Goal: Task Accomplishment & Management: Use online tool/utility

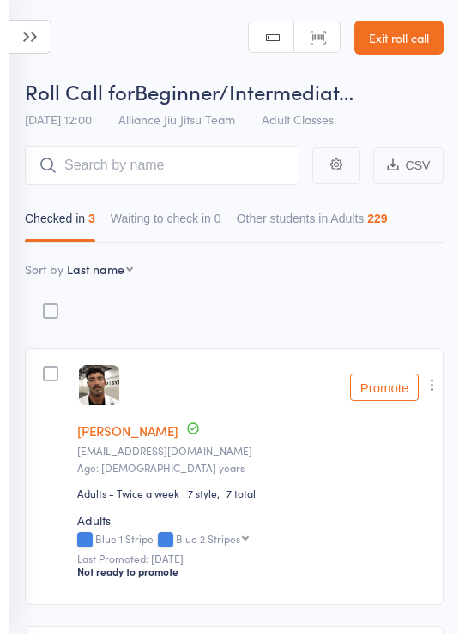
click at [47, 30] on icon at bounding box center [30, 37] width 43 height 34
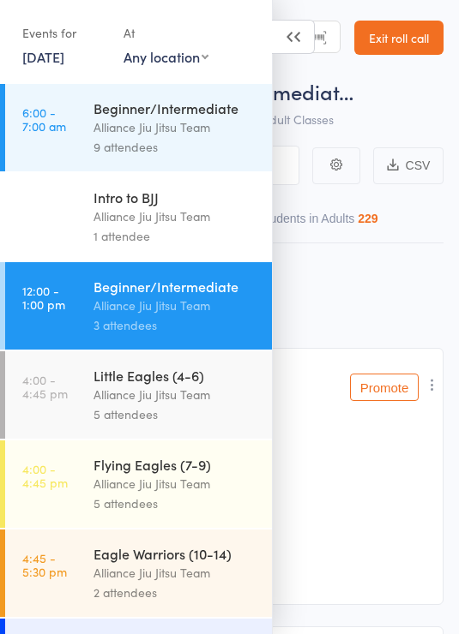
click at [199, 487] on div "Alliance Jiu Jitsu Team" at bounding box center [175, 484] width 164 height 20
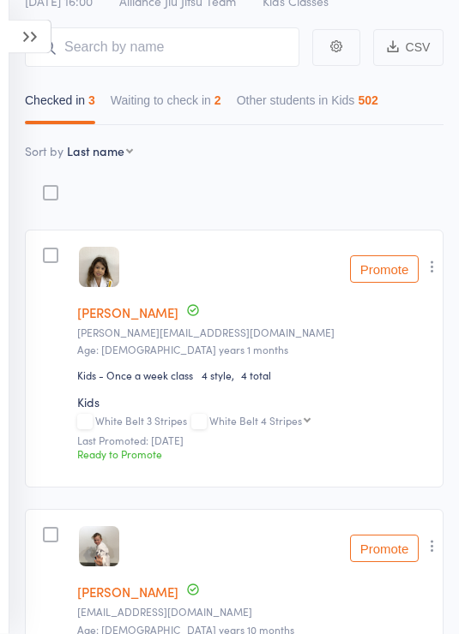
scroll to position [122, 0]
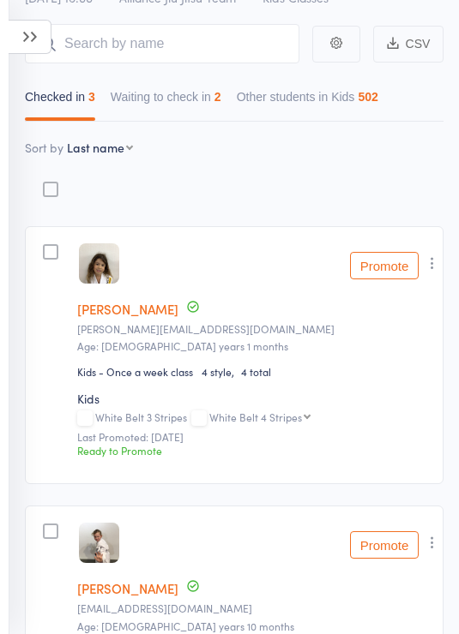
click at [429, 265] on icon "button" at bounding box center [431, 263] width 17 height 17
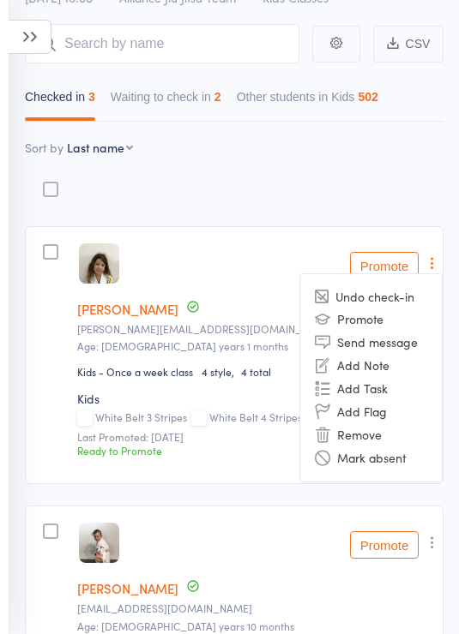
click at [369, 435] on li "Remove" at bounding box center [370, 434] width 141 height 23
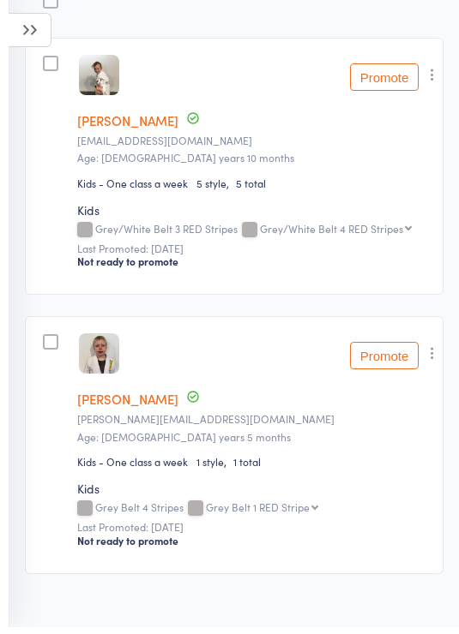
scroll to position [0, 0]
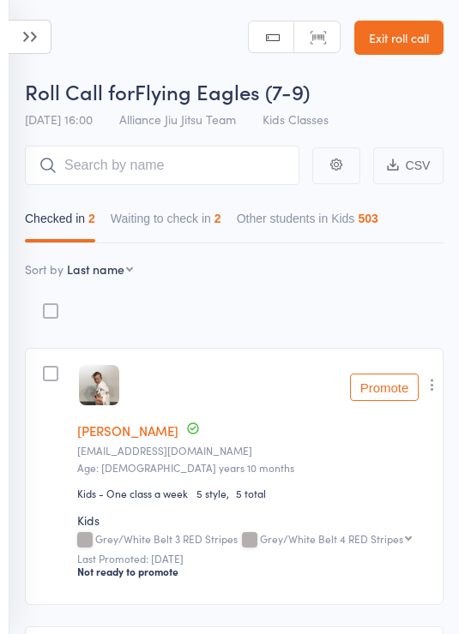
click at [47, 50] on icon at bounding box center [30, 37] width 43 height 34
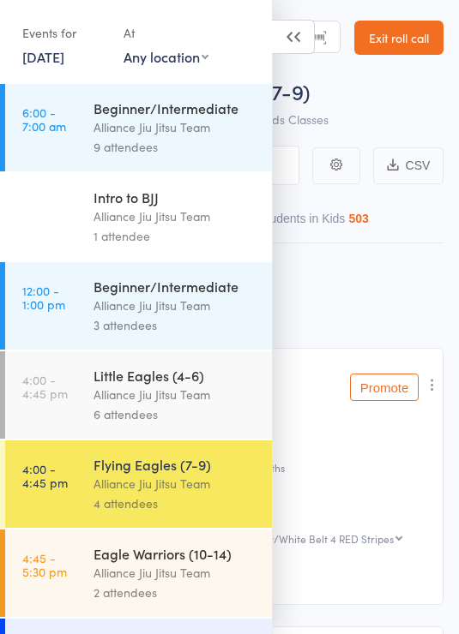
click at [199, 394] on div "Alliance Jiu Jitsu Team" at bounding box center [175, 395] width 164 height 20
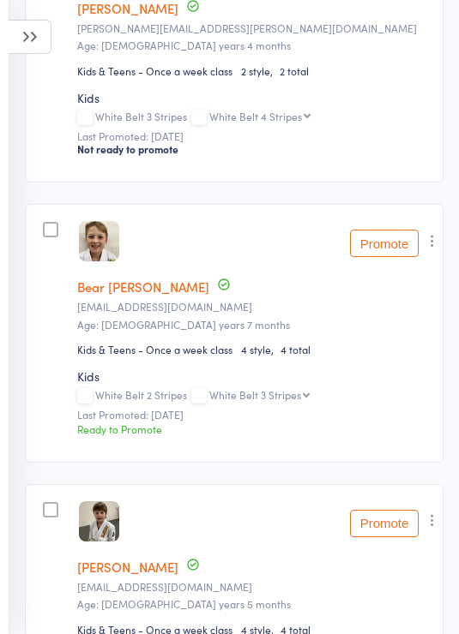
scroll to position [429, 0]
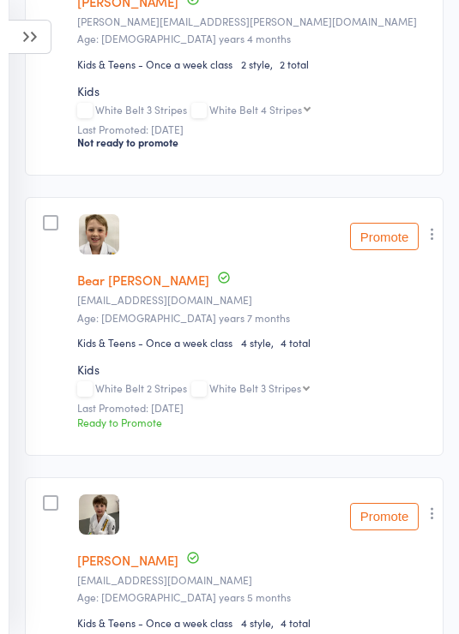
click at [429, 239] on icon "button" at bounding box center [431, 233] width 17 height 17
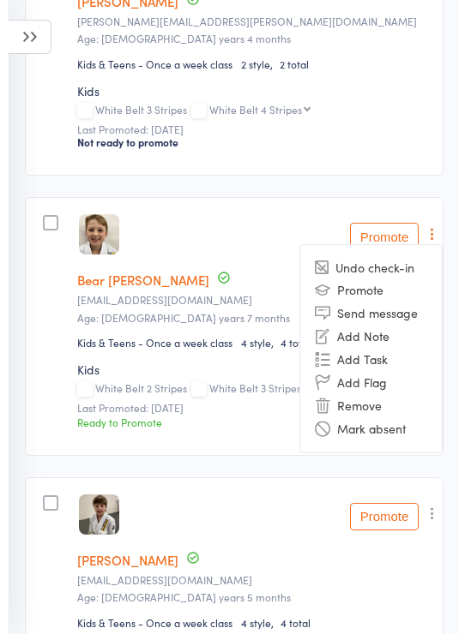
click at [367, 409] on li "Remove" at bounding box center [370, 405] width 141 height 23
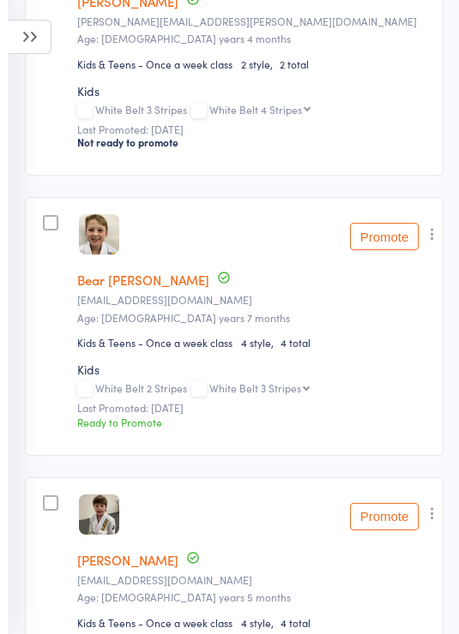
scroll to position [456, 0]
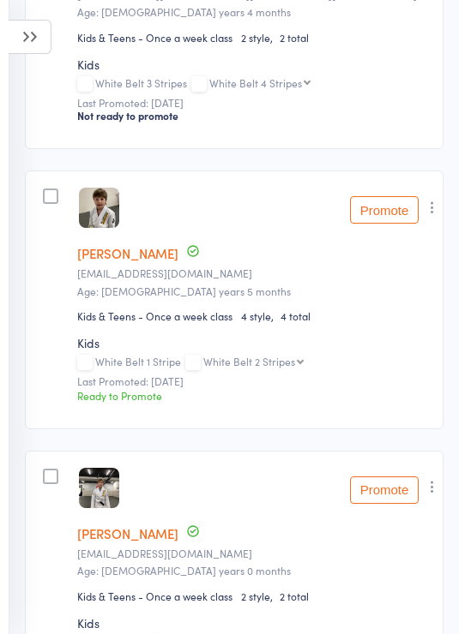
click at [430, 212] on icon "button" at bounding box center [431, 207] width 17 height 17
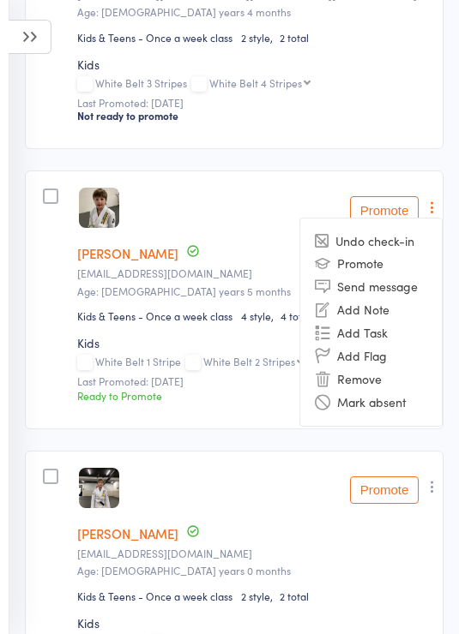
click at [365, 384] on li "Remove" at bounding box center [370, 379] width 141 height 23
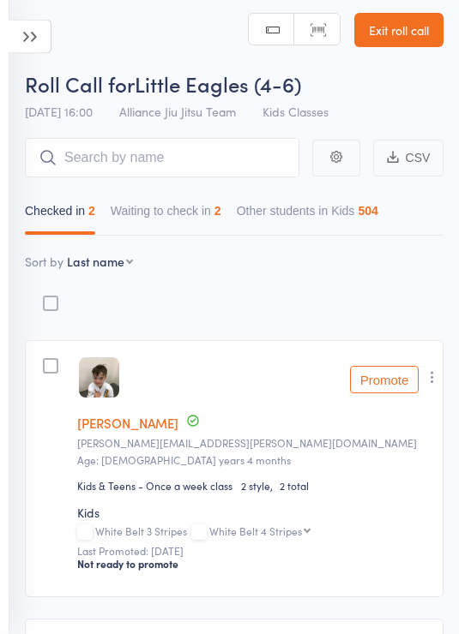
scroll to position [0, 0]
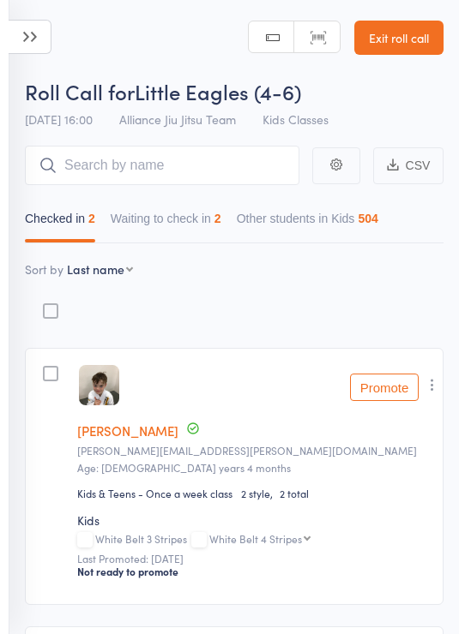
click at [45, 37] on icon at bounding box center [30, 37] width 43 height 34
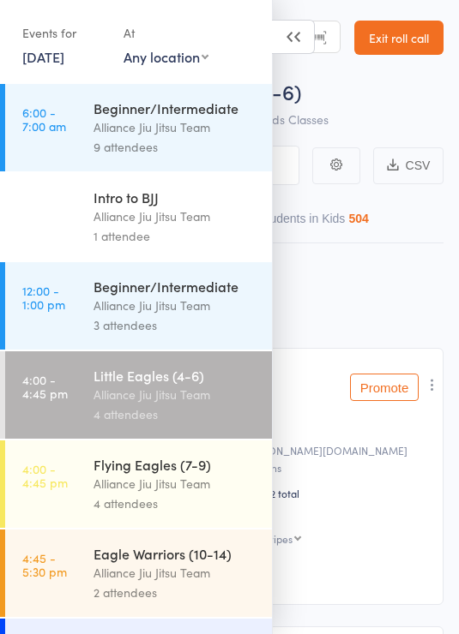
click at [189, 494] on div "Alliance Jiu Jitsu Team" at bounding box center [175, 484] width 164 height 20
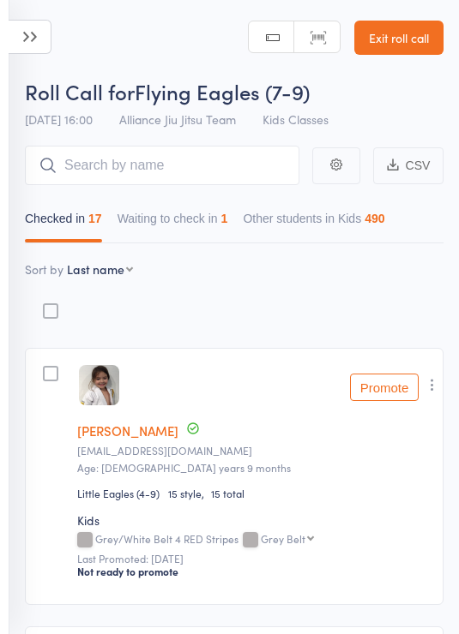
click at [225, 213] on button "Waiting to check in 1" at bounding box center [172, 222] width 111 height 39
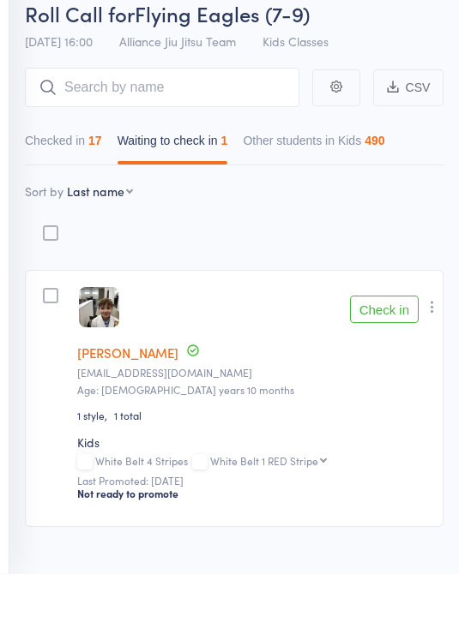
scroll to position [17, 0]
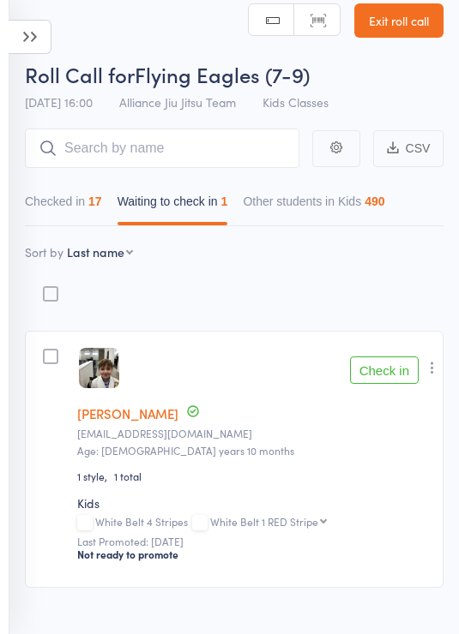
click at [89, 201] on button "Checked in 17" at bounding box center [63, 205] width 77 height 39
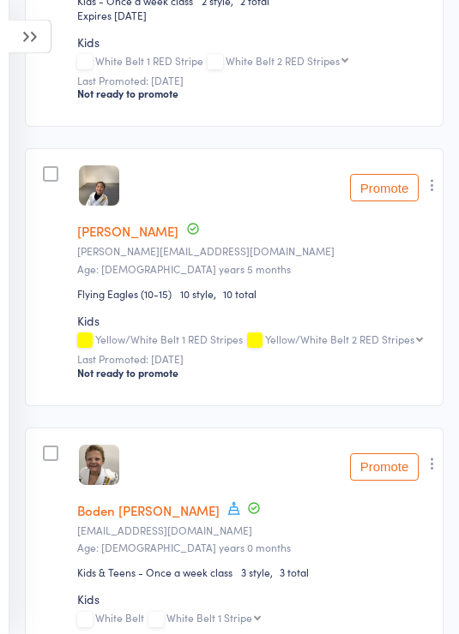
scroll to position [4298, 0]
click at [433, 194] on icon "button" at bounding box center [431, 185] width 17 height 17
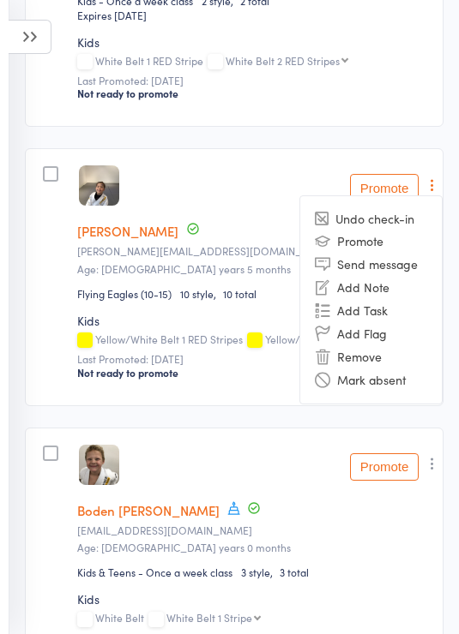
click at [387, 369] on li "Remove" at bounding box center [370, 356] width 141 height 23
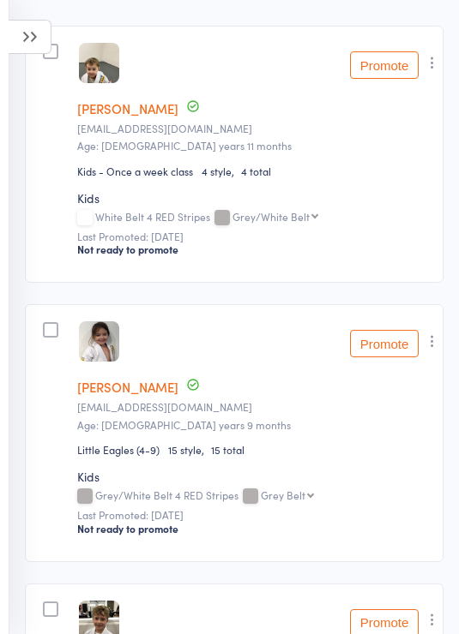
scroll to position [0, 0]
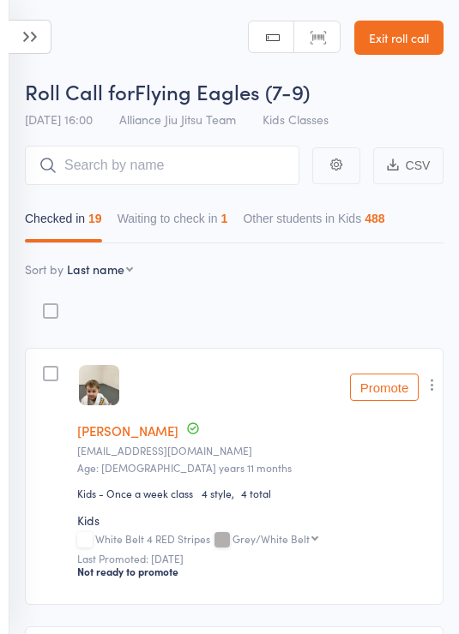
click at [211, 218] on button "Waiting to check in 1" at bounding box center [172, 222] width 111 height 39
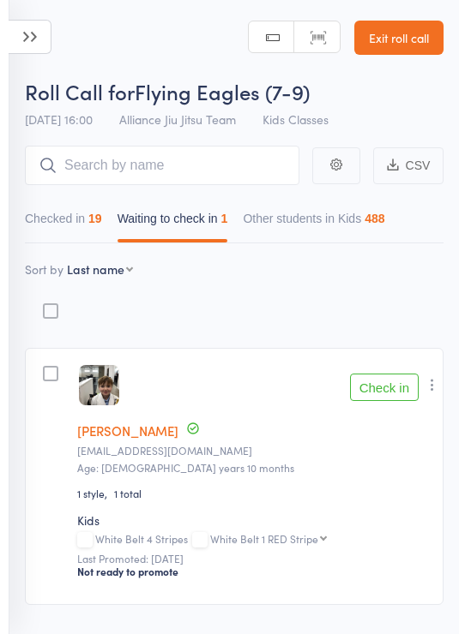
click at [395, 386] on button "Check in" at bounding box center [384, 387] width 69 height 27
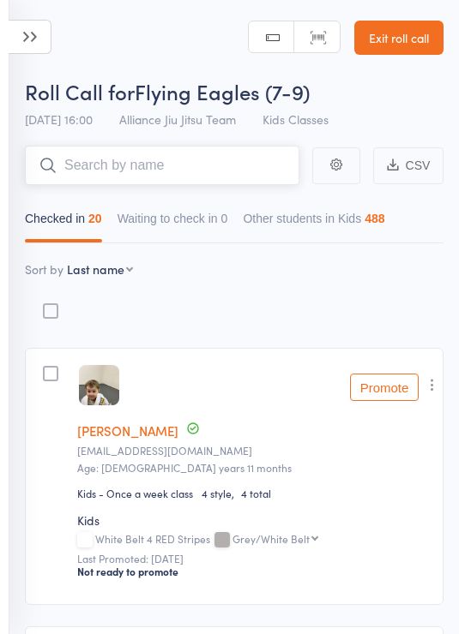
click at [192, 161] on input "search" at bounding box center [162, 165] width 274 height 39
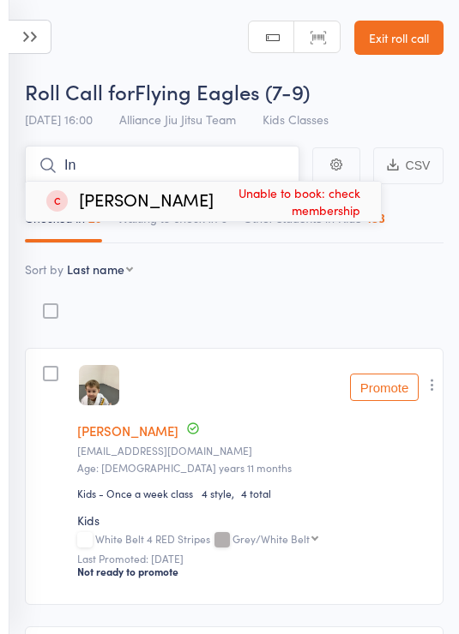
type input "I’m"
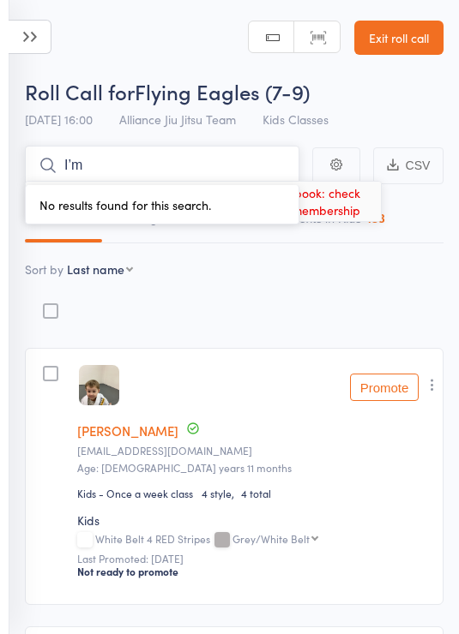
click at [209, 154] on input "I’m" at bounding box center [162, 165] width 274 height 39
click at [214, 159] on input "I’m" at bounding box center [162, 165] width 274 height 39
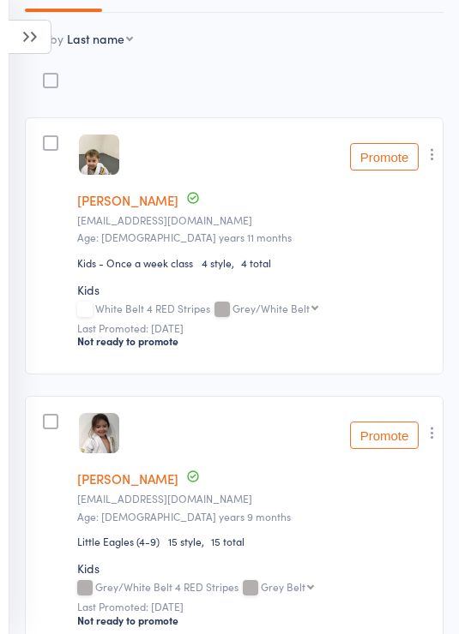
click at [435, 158] on icon "button" at bounding box center [431, 154] width 17 height 17
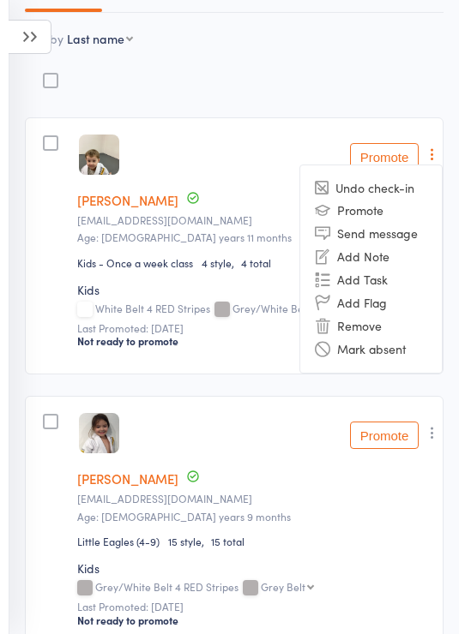
click at [378, 331] on li "Remove" at bounding box center [370, 326] width 141 height 23
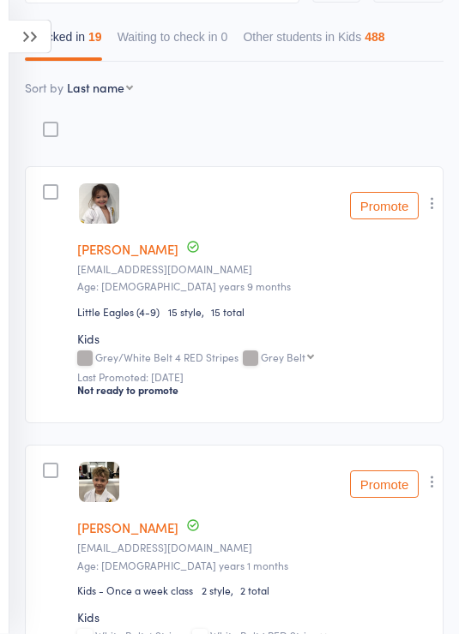
scroll to position [0, 0]
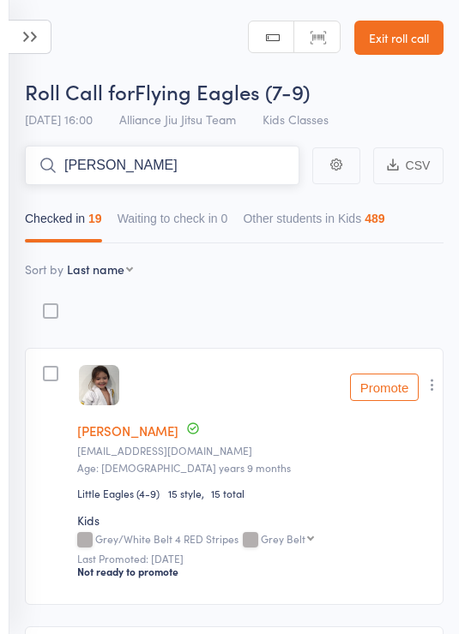
click at [216, 165] on input "Ja" at bounding box center [162, 165] width 274 height 39
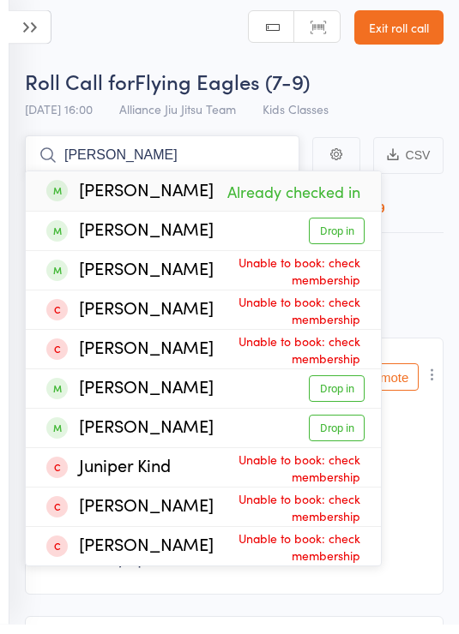
type input "J"
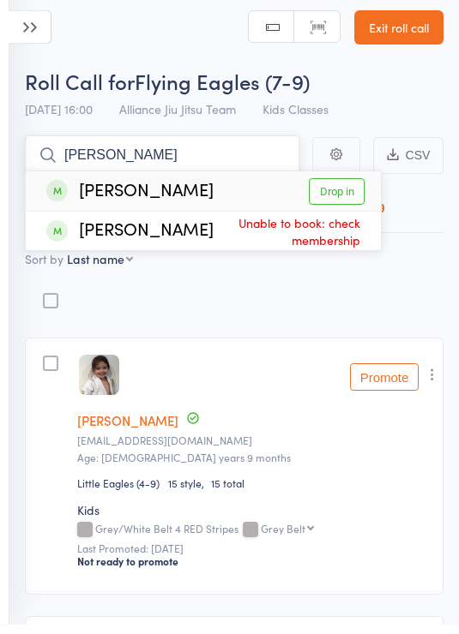
type input "Arlo"
click at [347, 189] on link "Drop in" at bounding box center [337, 202] width 56 height 27
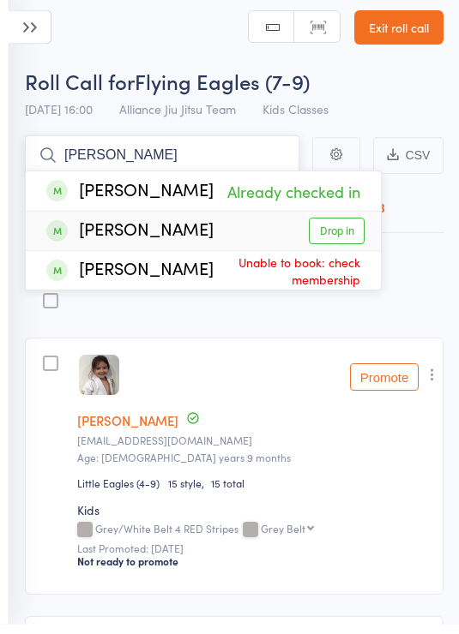
type input "Hodge"
click at [347, 231] on link "Drop in" at bounding box center [337, 241] width 56 height 27
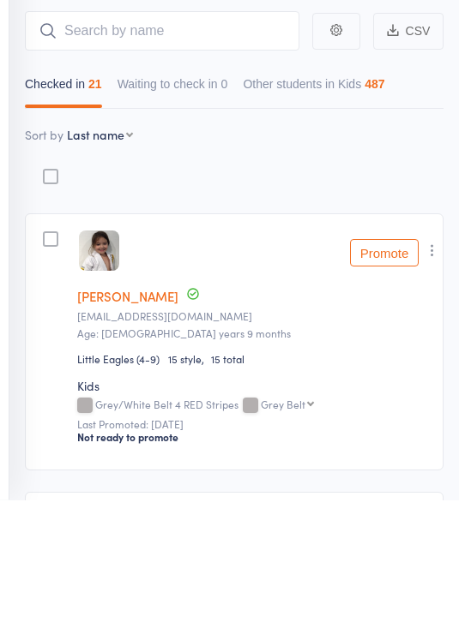
click at [110, 261] on select "First name Last name Birthday [DATE]? Behind on payments? Check in time Next pa…" at bounding box center [100, 269] width 66 height 17
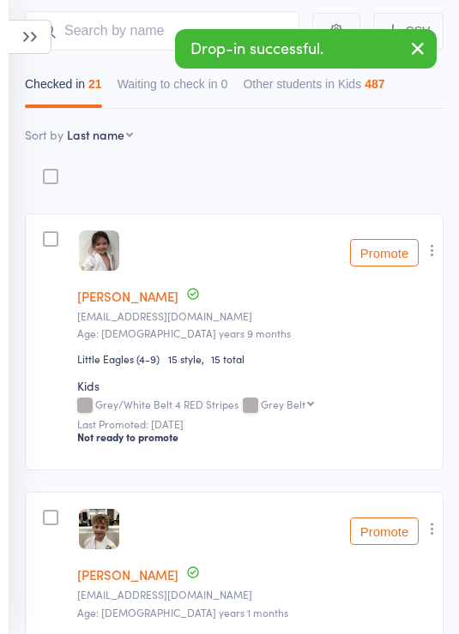
select select "10"
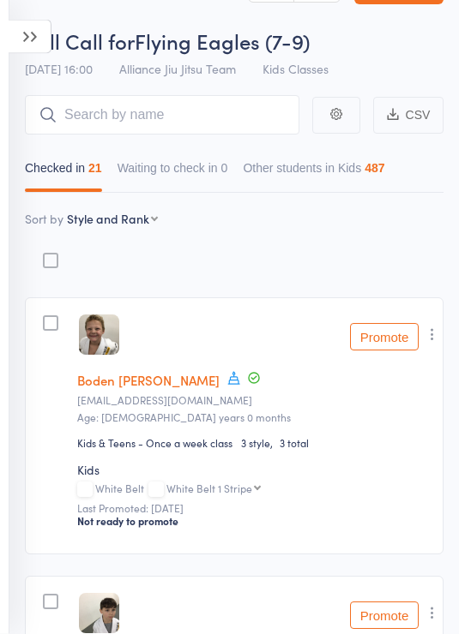
scroll to position [0, 0]
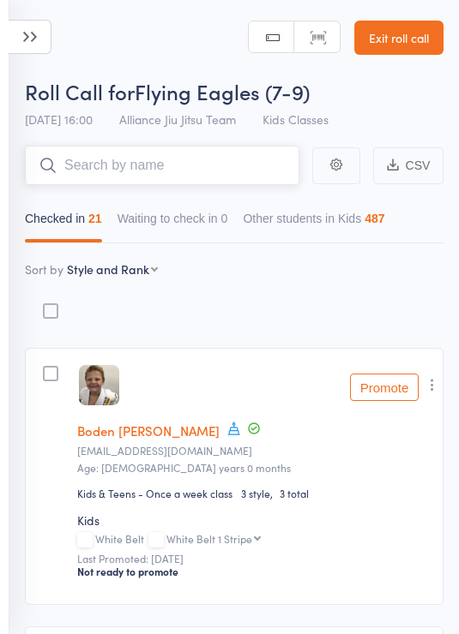
click at [194, 160] on input "search" at bounding box center [162, 165] width 274 height 39
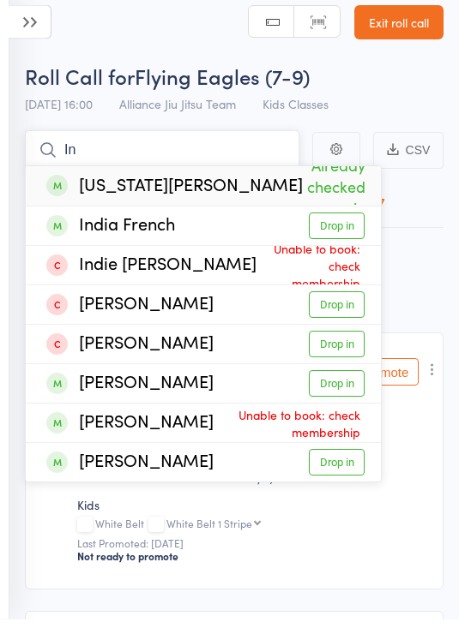
type input "I"
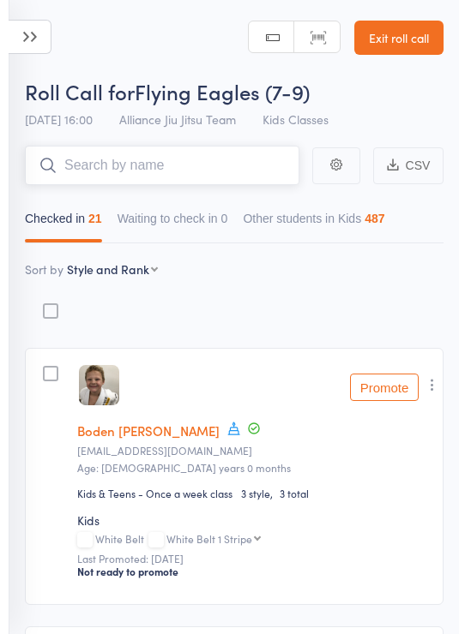
click at [215, 165] on input "search" at bounding box center [162, 165] width 274 height 39
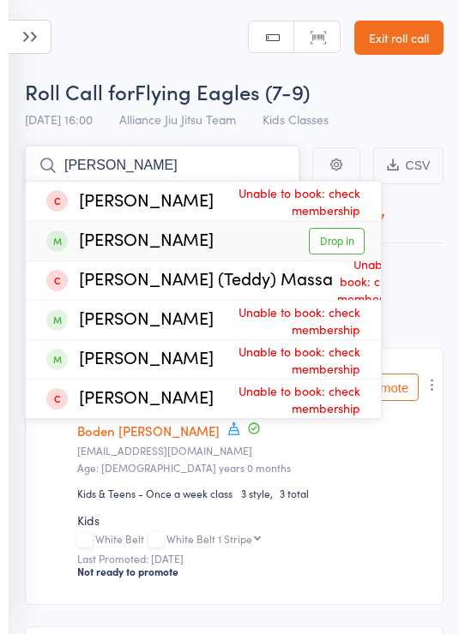
type input "Tedd"
click at [347, 235] on link "Drop in" at bounding box center [337, 241] width 56 height 27
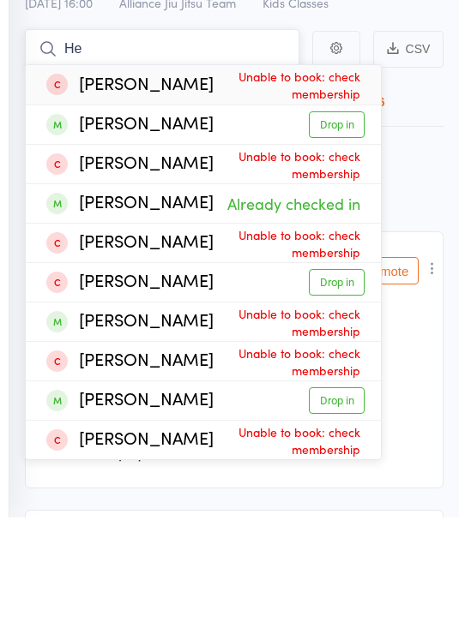
type input "H"
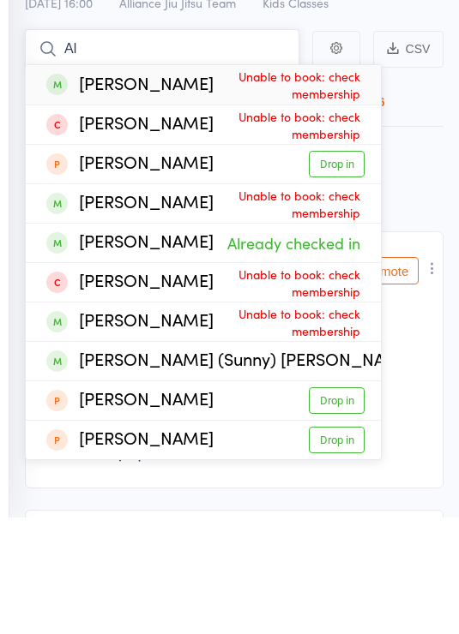
type input "A"
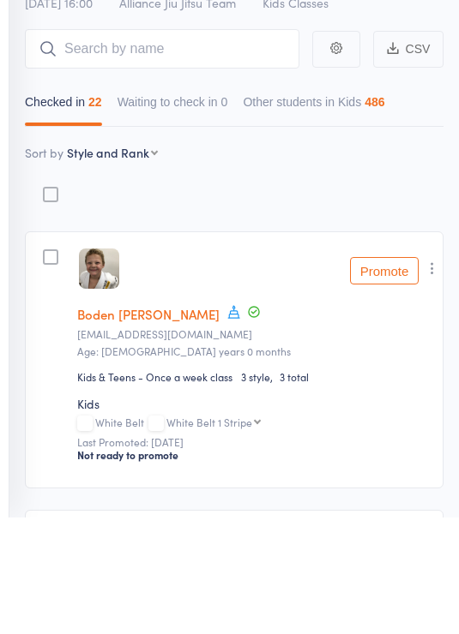
scroll to position [117, 0]
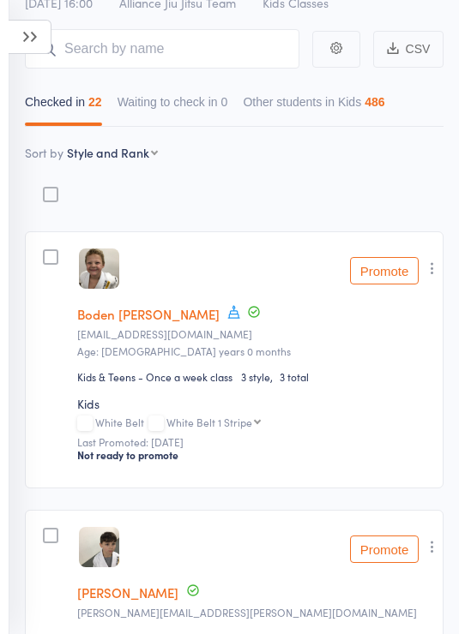
click at [417, 333] on small "alexandrawalding@gmail.com" at bounding box center [254, 334] width 354 height 12
click at [424, 329] on div "Boden Walding alexandrawalding@gmail.com Age: 7 years 0 months" at bounding box center [254, 331] width 354 height 54
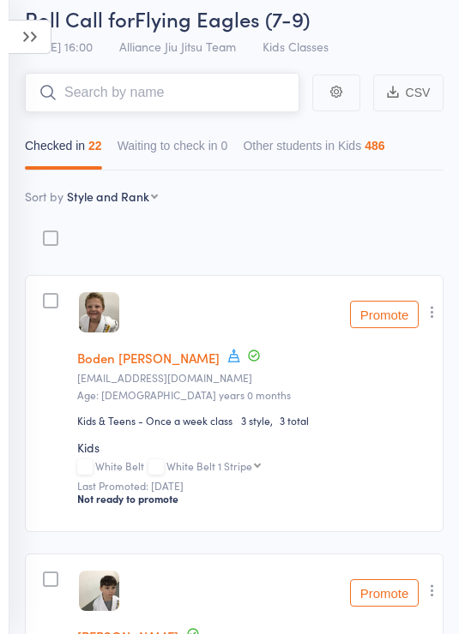
click at [220, 106] on input "search" at bounding box center [162, 92] width 274 height 39
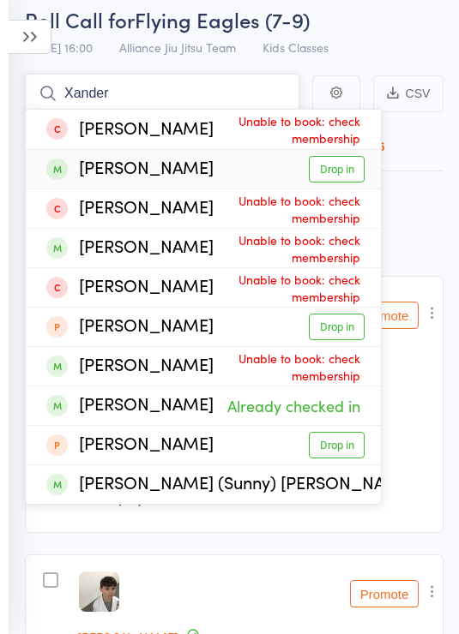
type input "Xander"
click at [331, 164] on link "Drop in" at bounding box center [337, 169] width 56 height 27
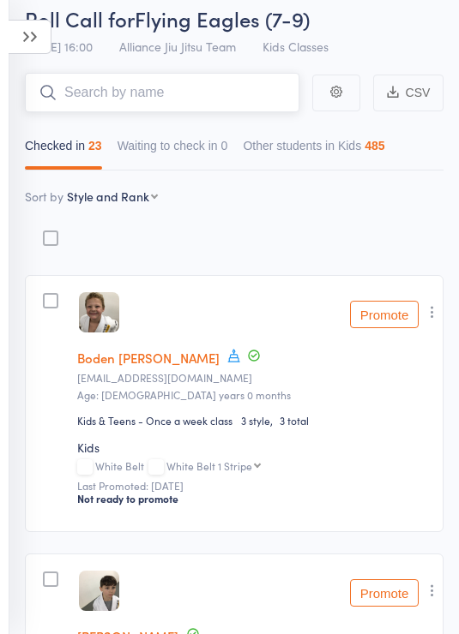
scroll to position [0, 0]
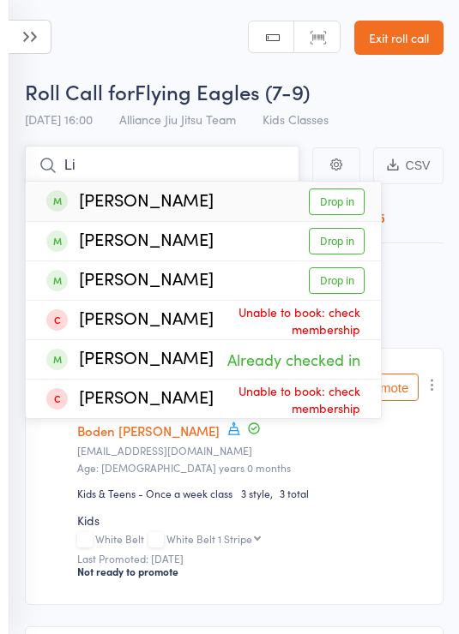
type input "L"
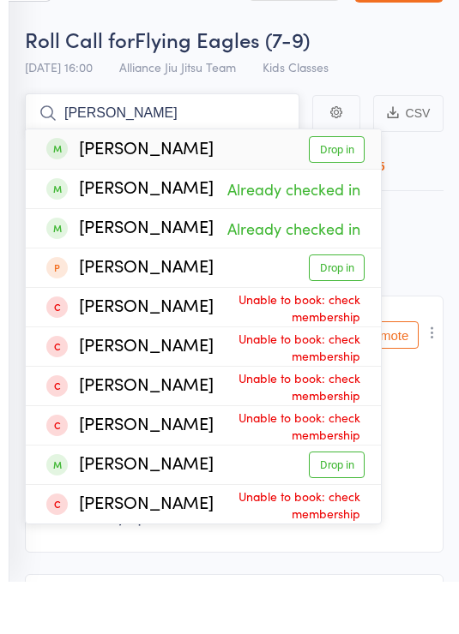
type input "Louis"
click at [86, 191] on div "Louis Owen" at bounding box center [129, 201] width 167 height 21
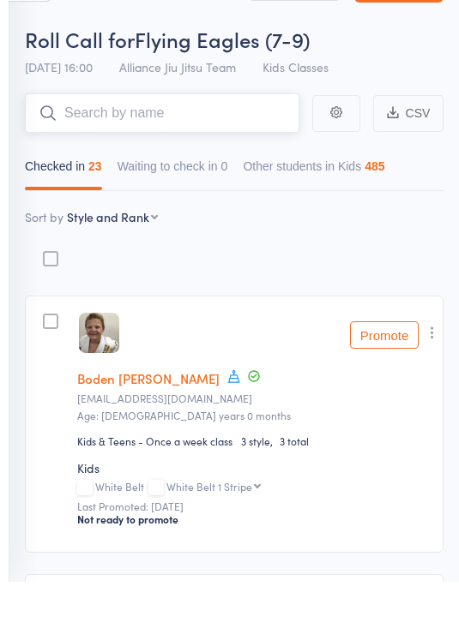
scroll to position [52, 0]
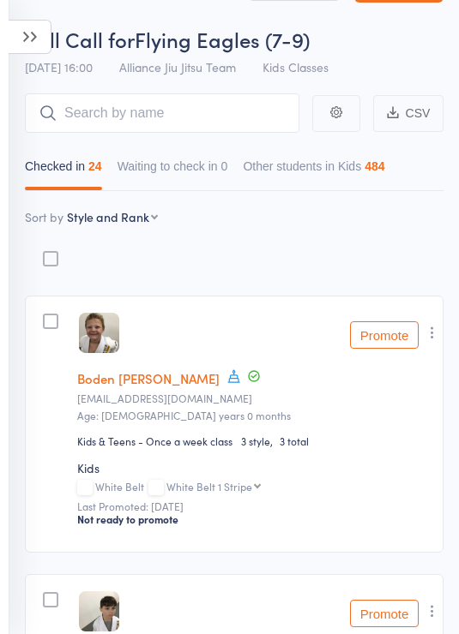
click at [131, 225] on select "First name Last name Birthday [DATE]? Behind on payments? Check in time Next pa…" at bounding box center [112, 216] width 91 height 17
select select "9"
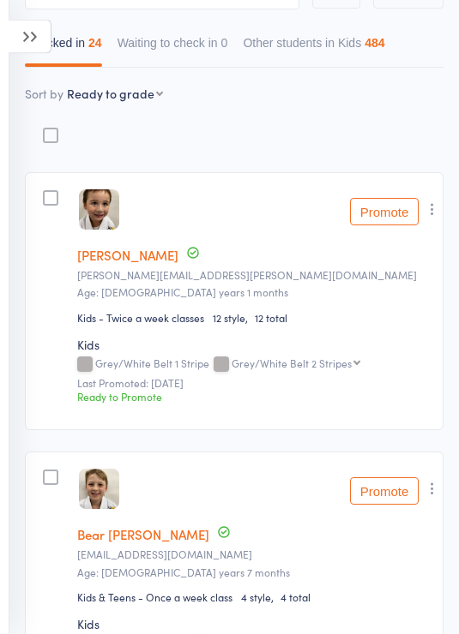
scroll to position [169, 0]
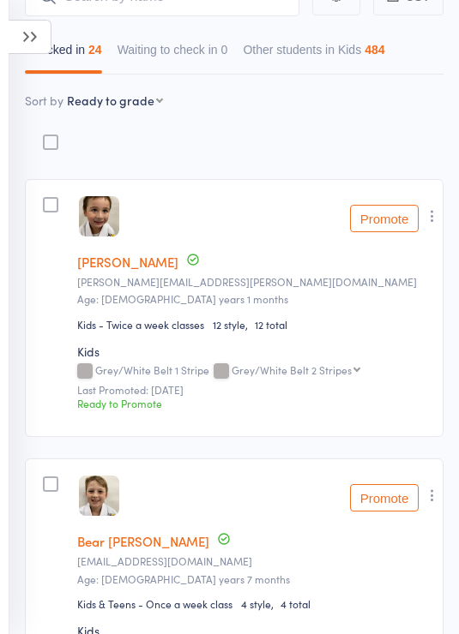
click at [381, 209] on button "Promote" at bounding box center [384, 218] width 69 height 27
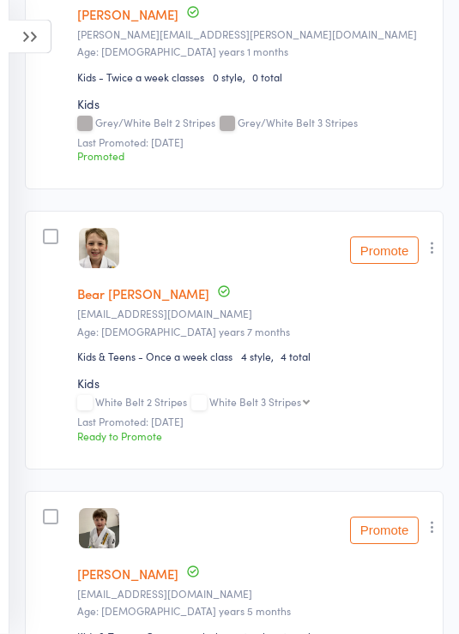
scroll to position [417, 0]
click at [383, 262] on button "Promote" at bounding box center [384, 250] width 69 height 27
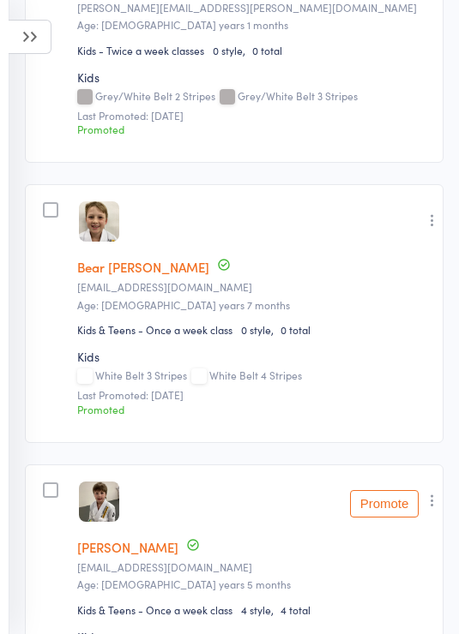
click at [375, 509] on button "Promote" at bounding box center [384, 503] width 69 height 27
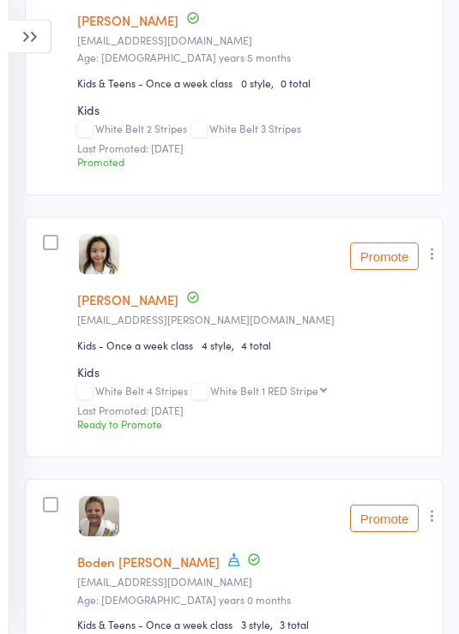
scroll to position [997, 0]
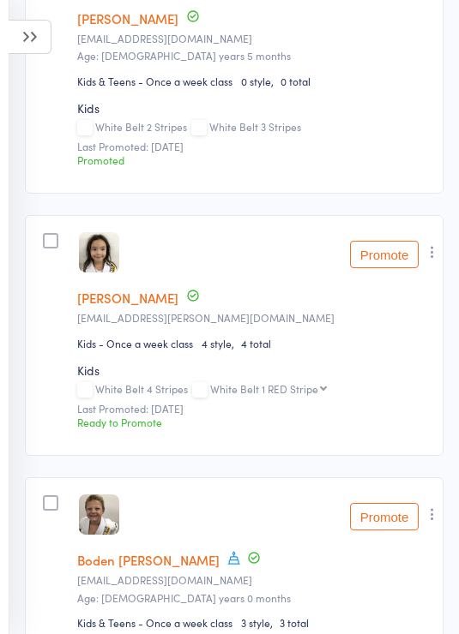
click at [398, 252] on button "Promote" at bounding box center [384, 254] width 69 height 27
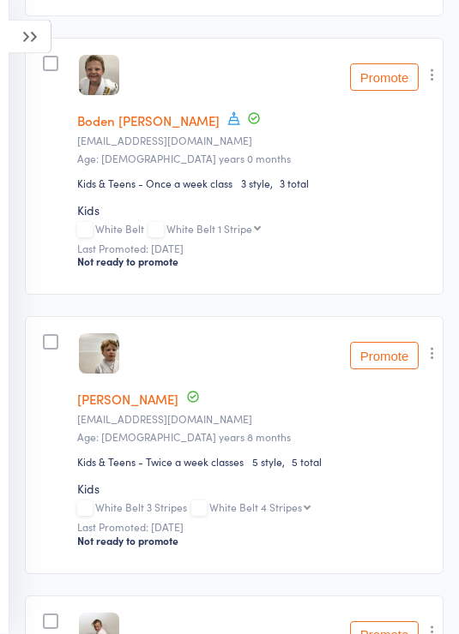
scroll to position [1412, 0]
click at [386, 77] on button "Promote" at bounding box center [384, 76] width 69 height 27
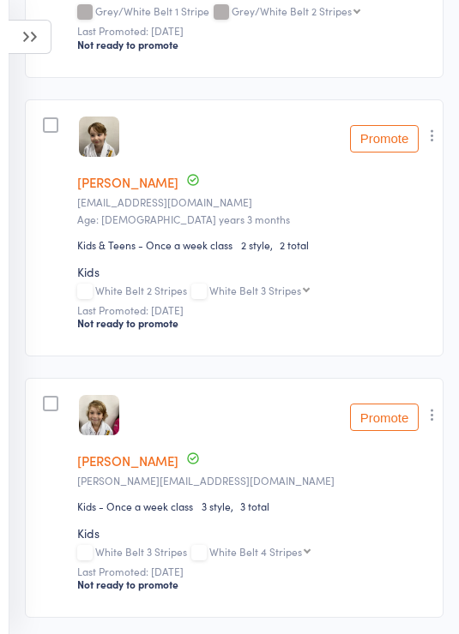
scroll to position [6363, 0]
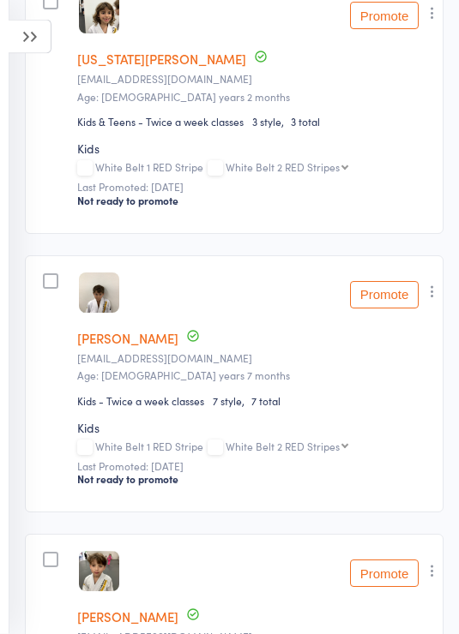
click at [41, 39] on icon at bounding box center [30, 37] width 43 height 34
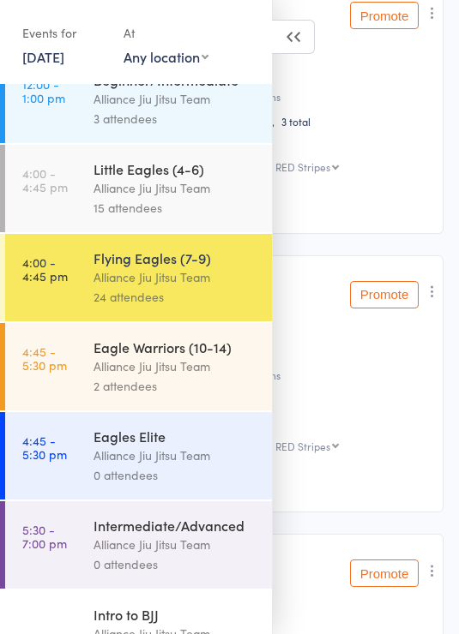
scroll to position [205, 0]
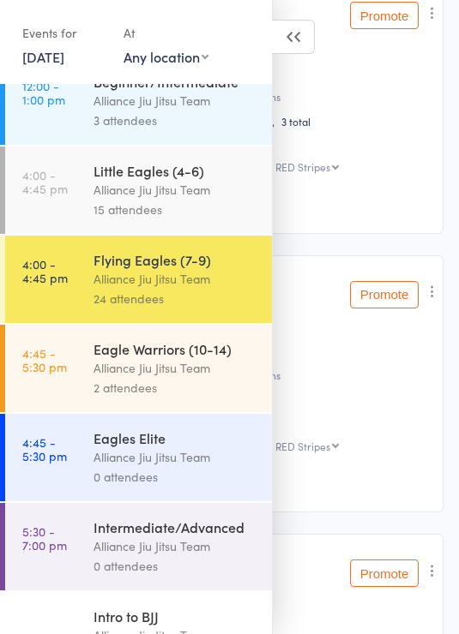
click at [213, 378] on div "Alliance Jiu Jitsu Team" at bounding box center [175, 368] width 164 height 20
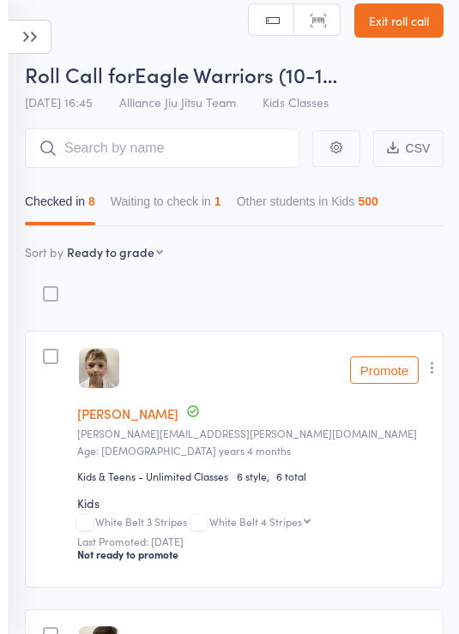
scroll to position [15, 0]
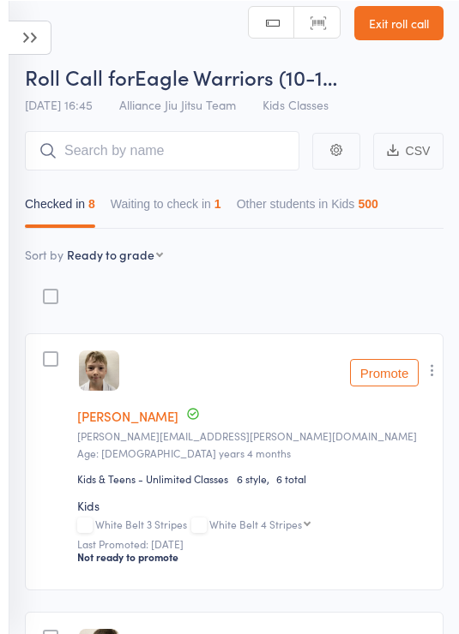
click at [221, 224] on button "Waiting to check in 1" at bounding box center [166, 207] width 111 height 39
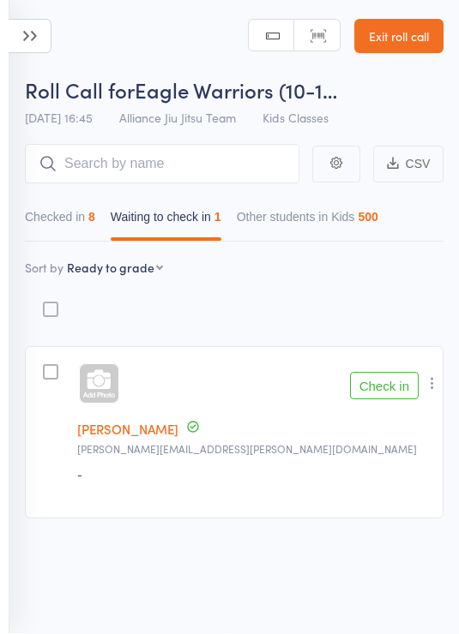
scroll to position [12, 0]
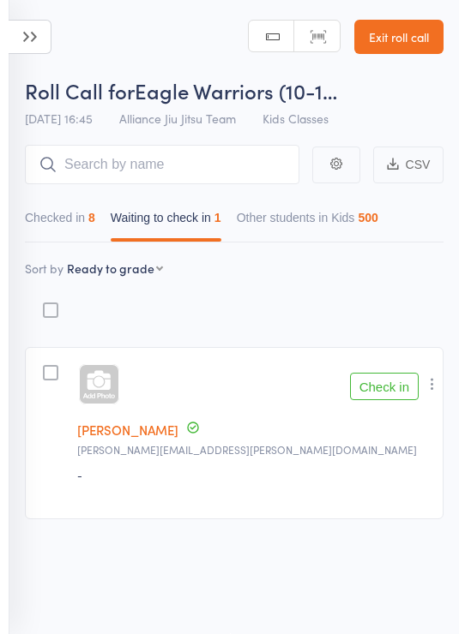
click at [90, 219] on button "Checked in 8" at bounding box center [60, 221] width 70 height 39
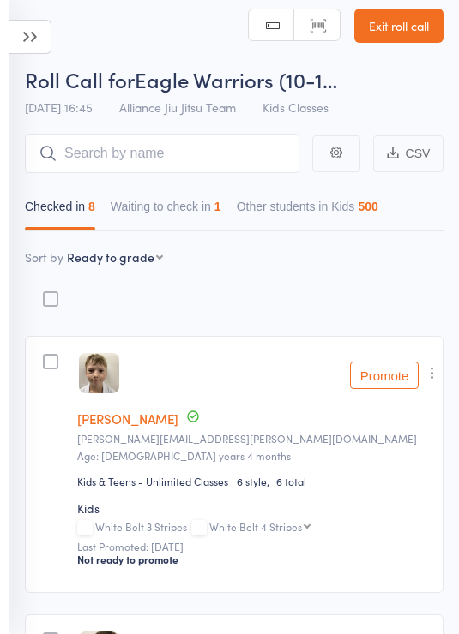
click at [219, 206] on button "Waiting to check in 1" at bounding box center [166, 210] width 111 height 39
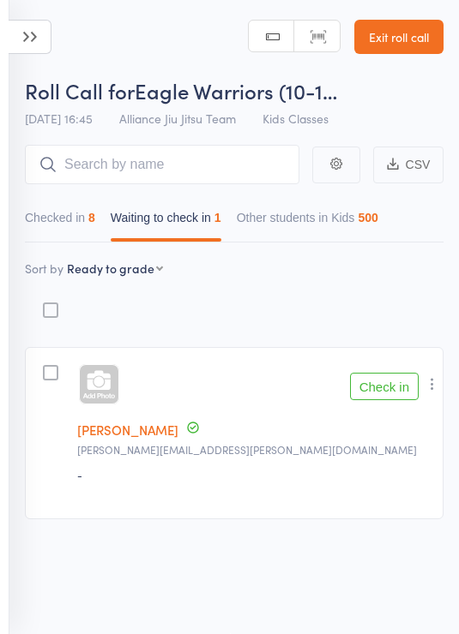
click at [95, 211] on div "8" at bounding box center [91, 218] width 7 height 14
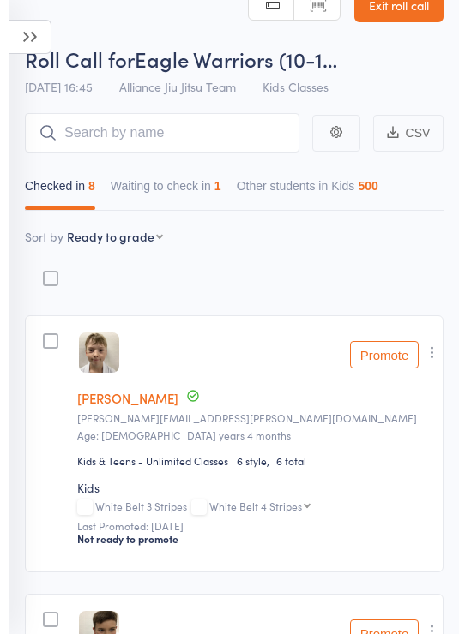
scroll to position [0, 0]
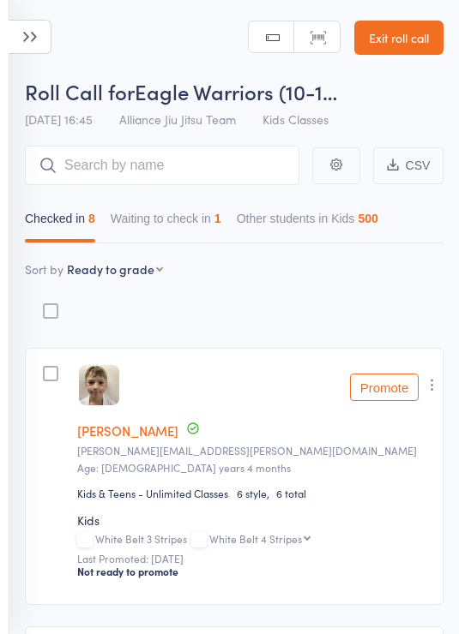
click at [216, 157] on input "search" at bounding box center [162, 165] width 274 height 39
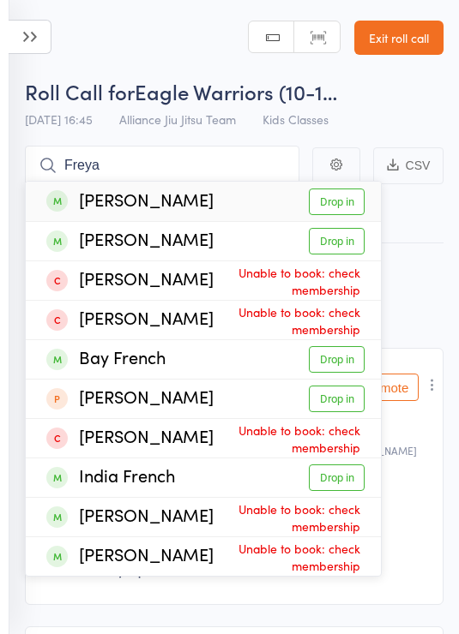
type input "Freya"
click at [333, 245] on link "Drop in" at bounding box center [337, 241] width 56 height 27
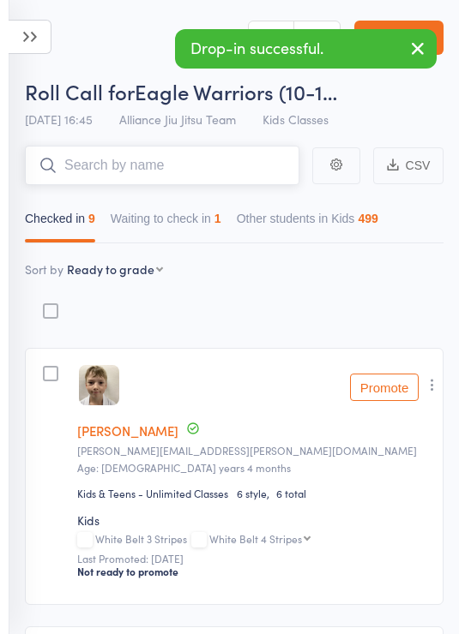
type input "T"
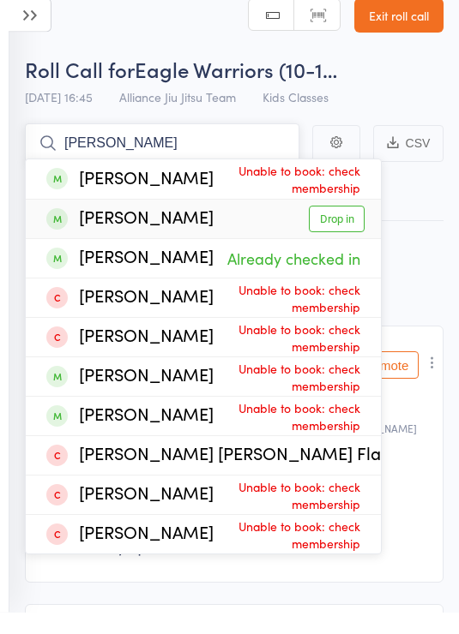
type input "Da silva"
click at [347, 228] on link "Drop in" at bounding box center [337, 241] width 56 height 27
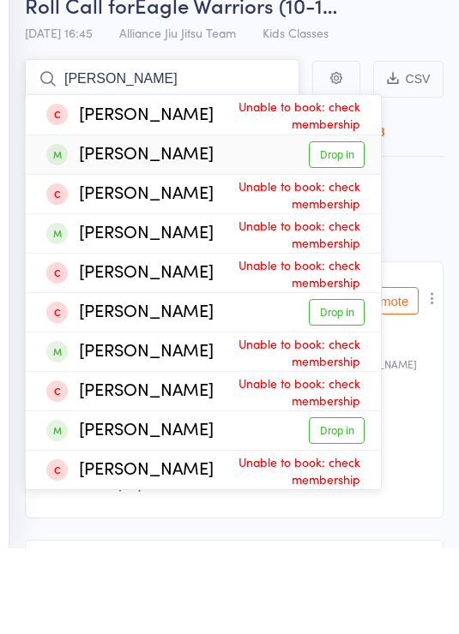
type input "[PERSON_NAME]"
click at [343, 228] on link "Drop in" at bounding box center [337, 241] width 56 height 27
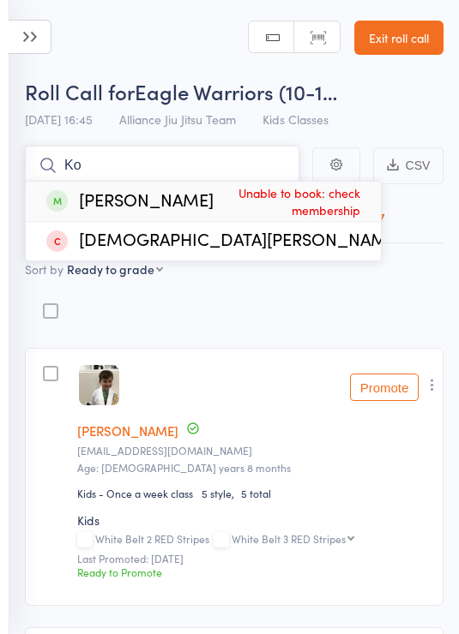
type input "K"
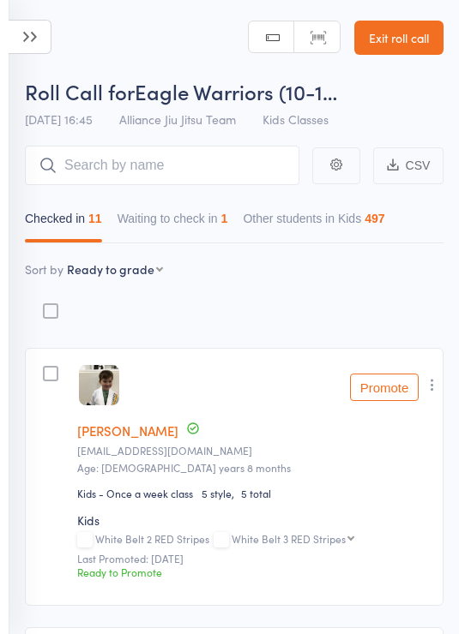
click at [398, 34] on link "Exit roll call" at bounding box center [398, 38] width 89 height 34
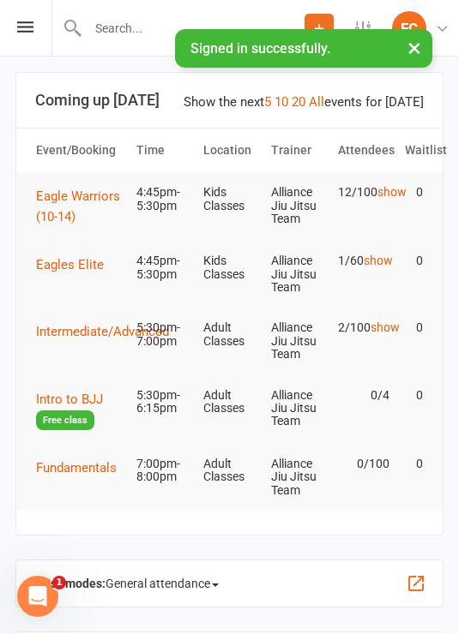
click at [75, 208] on span "Eagle Warriors (10-14)" at bounding box center [78, 207] width 84 height 36
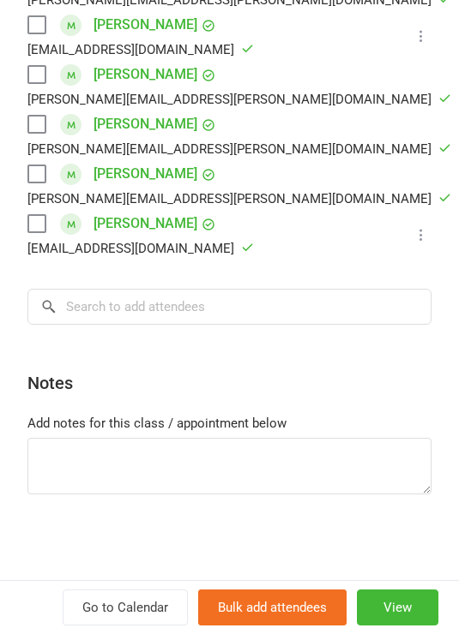
scroll to position [729, 0]
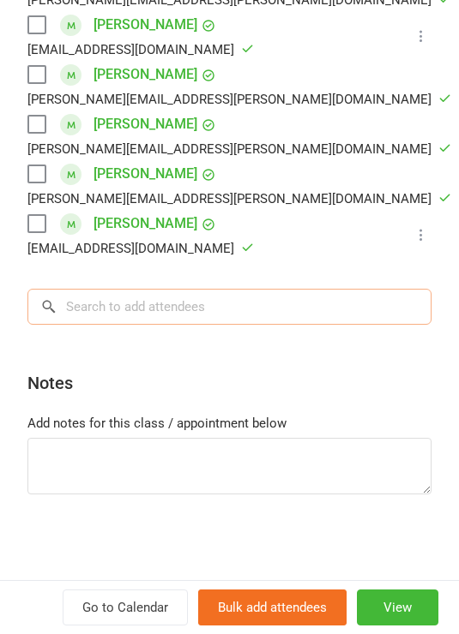
click at [311, 297] on input "search" at bounding box center [229, 307] width 404 height 36
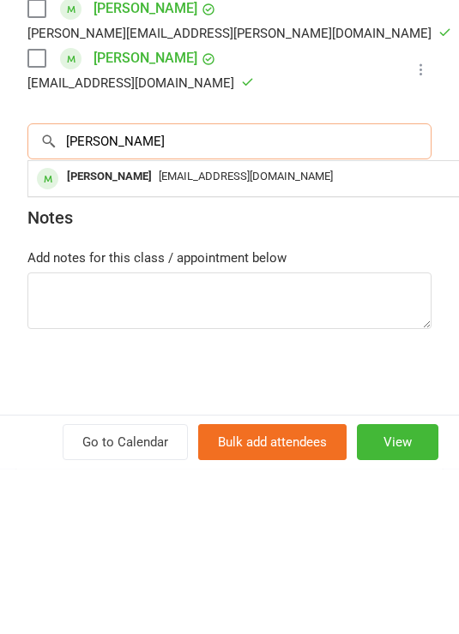
type input "Kora kane"
click at [340, 330] on div "[EMAIL_ADDRESS][DOMAIN_NAME]" at bounding box center [284, 342] width 499 height 25
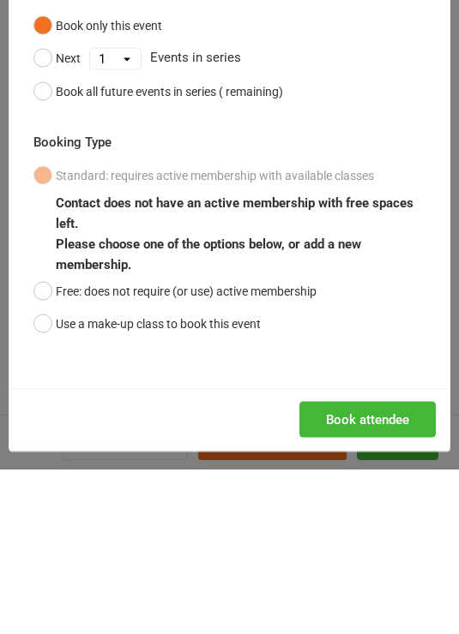
scroll to position [165, 0]
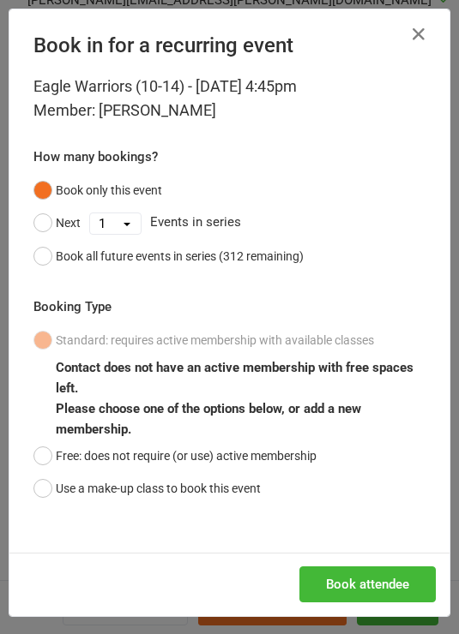
click at [62, 462] on button "Free: does not require (or use) active membership" at bounding box center [174, 456] width 283 height 33
click at [390, 570] on button "Book attendee" at bounding box center [367, 585] width 136 height 36
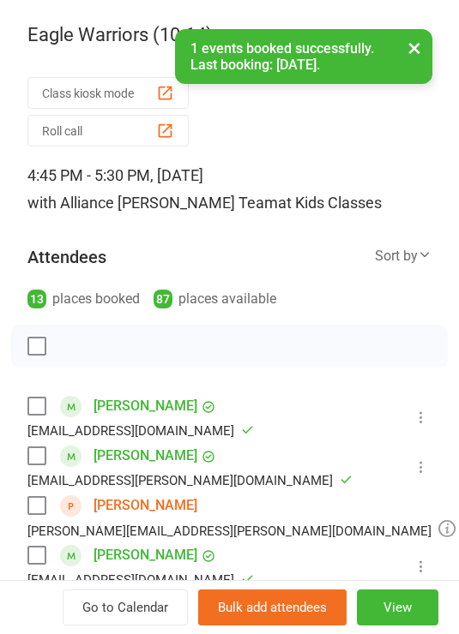
scroll to position [0, 0]
click at [151, 135] on button "Roll call" at bounding box center [107, 131] width 161 height 32
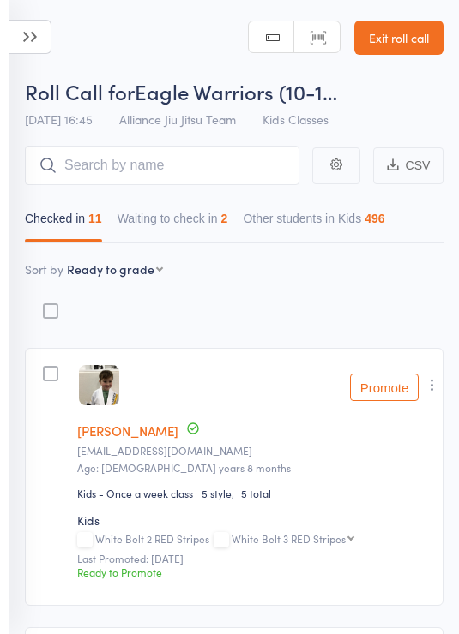
click at [225, 172] on input "search" at bounding box center [162, 165] width 274 height 39
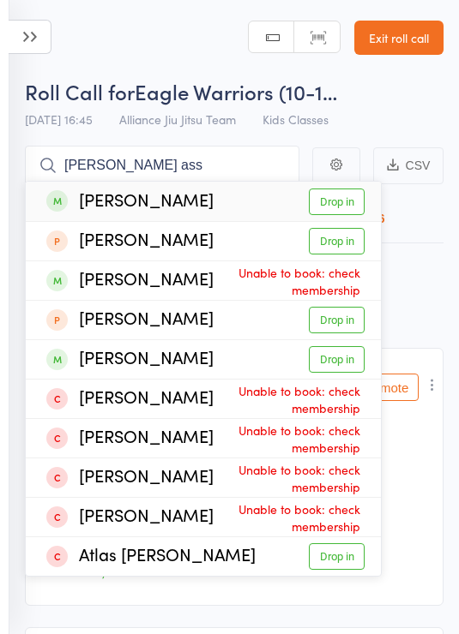
type input "[PERSON_NAME] ass"
click at [346, 198] on link "Drop in" at bounding box center [337, 202] width 56 height 27
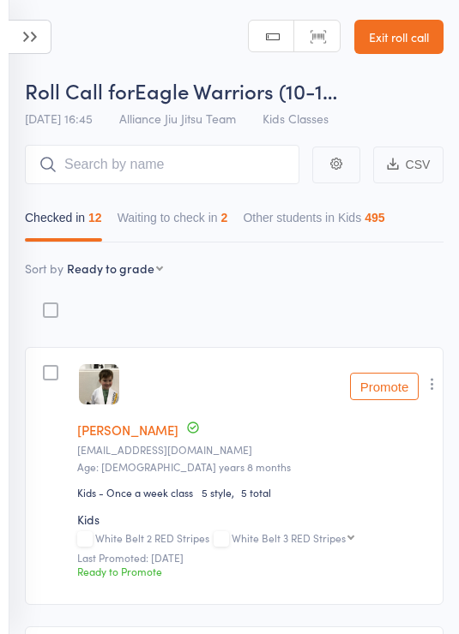
scroll to position [2, 0]
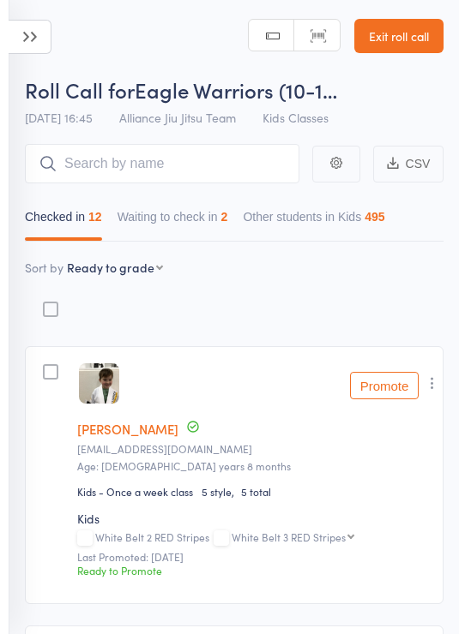
click at [214, 225] on button "Waiting to check in 2" at bounding box center [172, 220] width 111 height 39
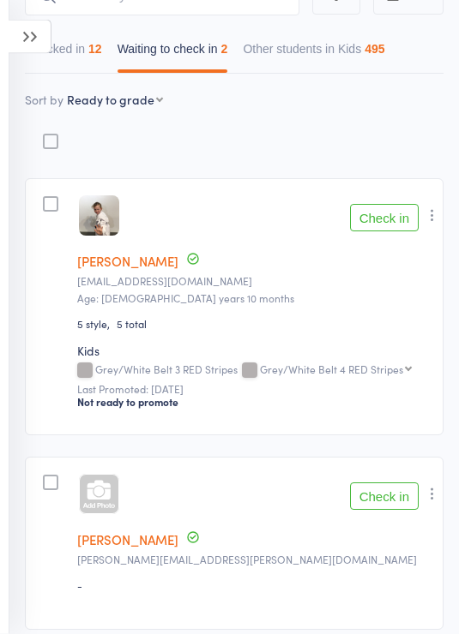
click at [373, 209] on button "Check in" at bounding box center [384, 218] width 69 height 27
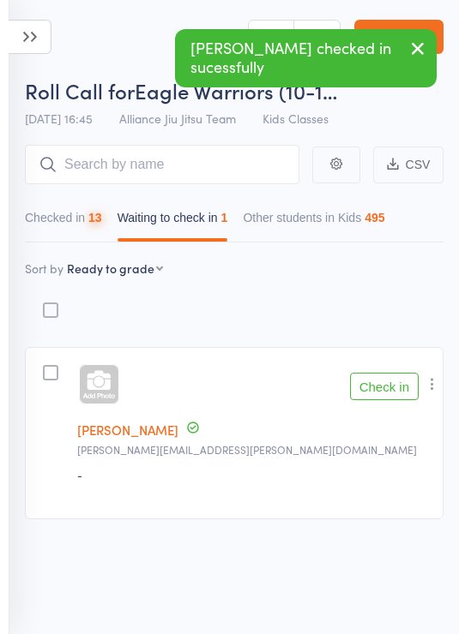
scroll to position [12, 0]
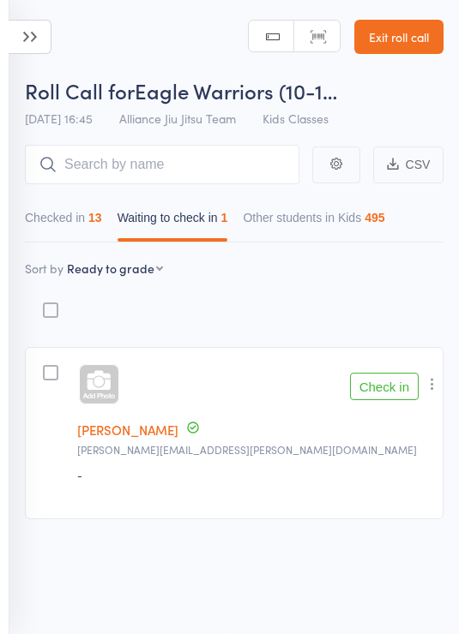
click at [100, 202] on button "Checked in 13" at bounding box center [63, 221] width 77 height 39
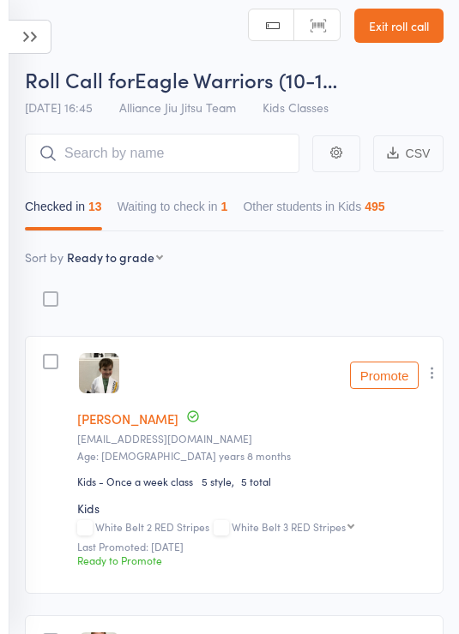
click at [228, 213] on div "1" at bounding box center [224, 207] width 7 height 14
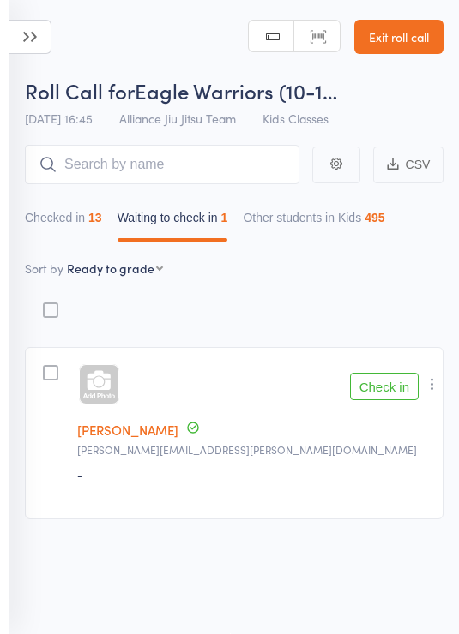
click at [65, 209] on button "Checked in 13" at bounding box center [63, 221] width 77 height 39
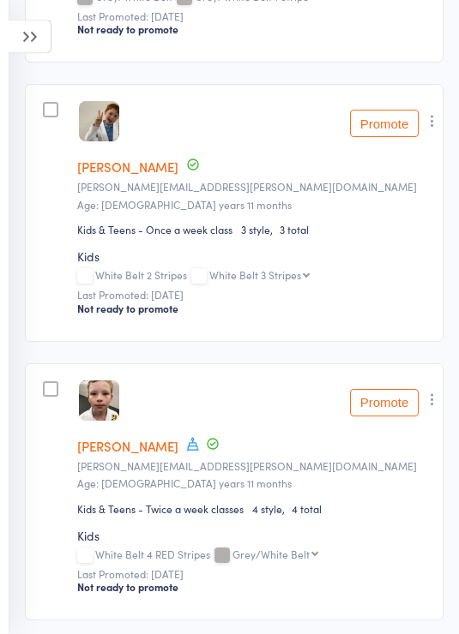
scroll to position [2776, 0]
click at [187, 450] on icon at bounding box center [193, 443] width 12 height 13
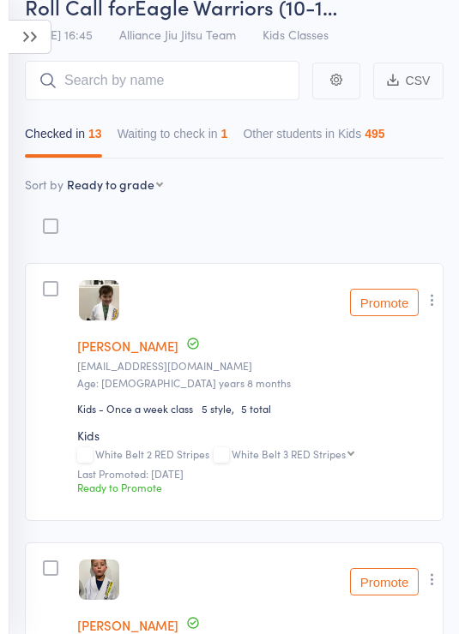
scroll to position [0, 0]
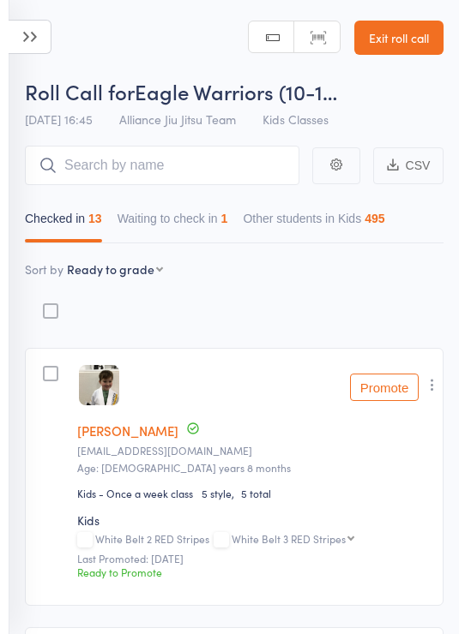
click at [206, 217] on button "Waiting to check in 1" at bounding box center [172, 222] width 111 height 39
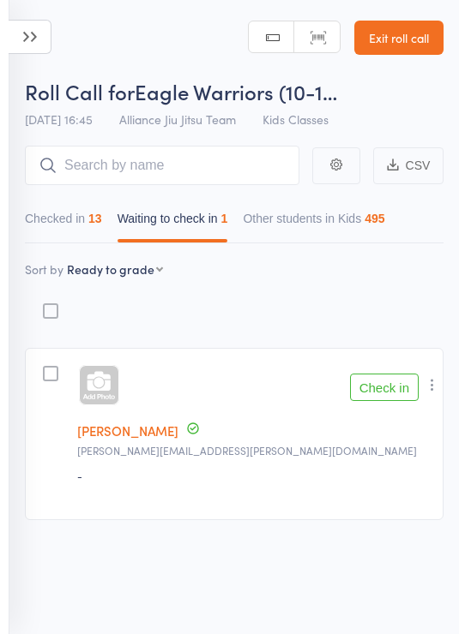
click at [75, 224] on button "Checked in 13" at bounding box center [63, 222] width 77 height 39
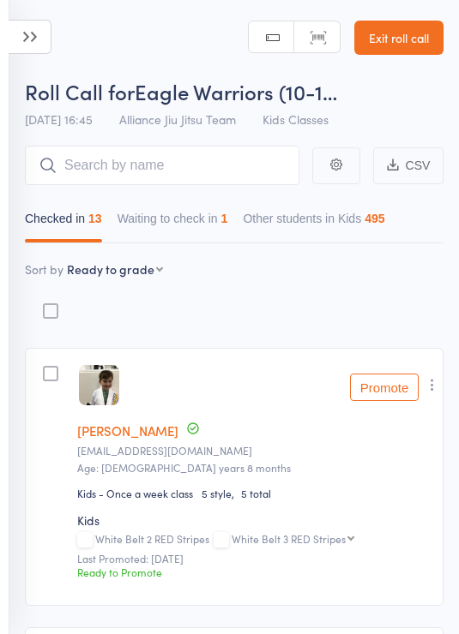
click at [156, 219] on button "Waiting to check in 1" at bounding box center [172, 222] width 111 height 39
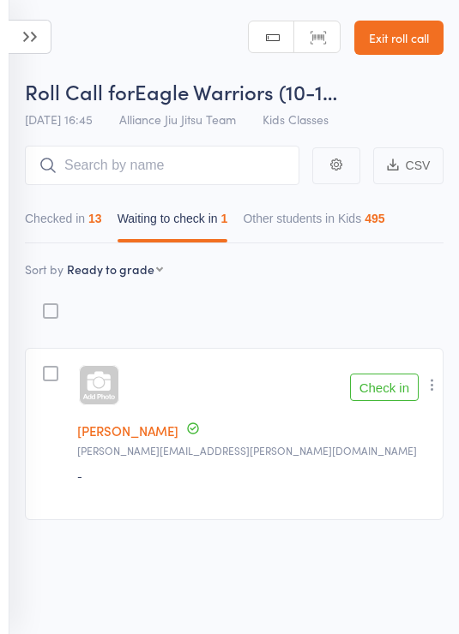
click at [87, 225] on button "Checked in 13" at bounding box center [63, 222] width 77 height 39
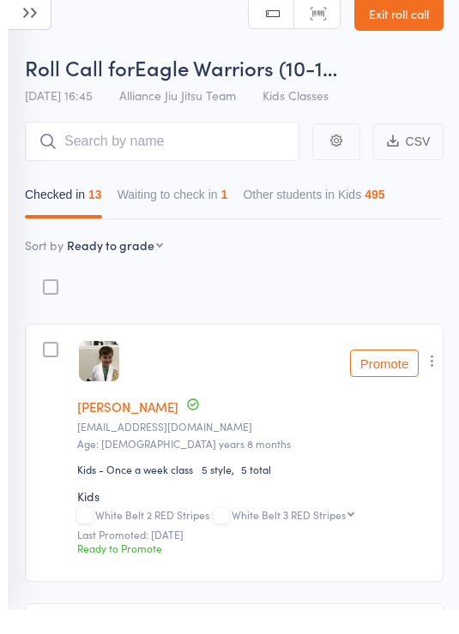
click at [440, 376] on icon "button" at bounding box center [431, 384] width 17 height 17
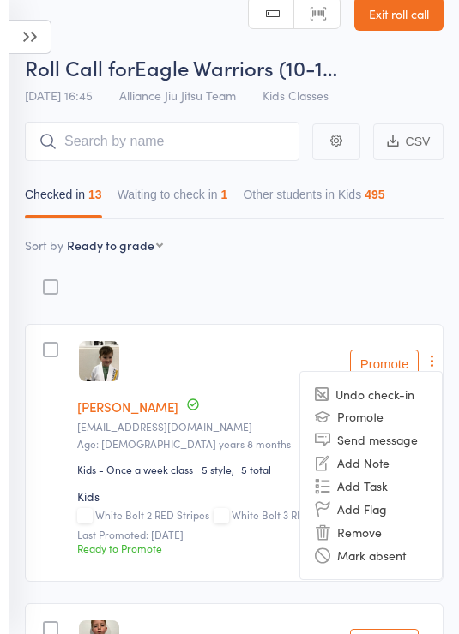
click at [371, 531] on li "Remove" at bounding box center [370, 532] width 141 height 23
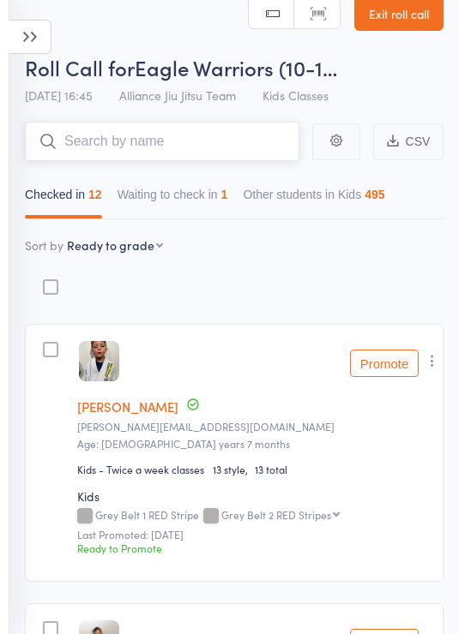
click at [205, 132] on input "search" at bounding box center [162, 141] width 274 height 39
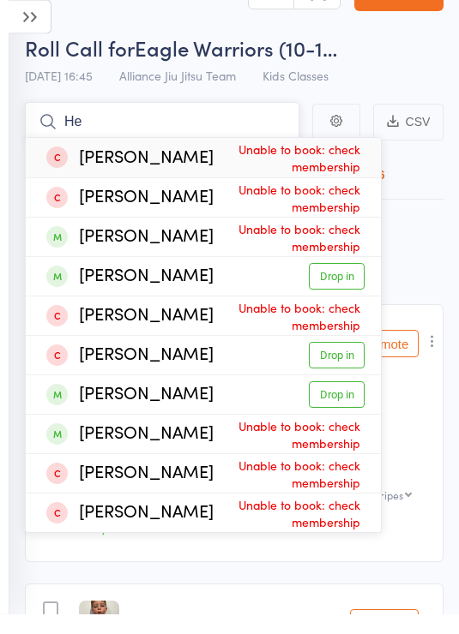
type input "H"
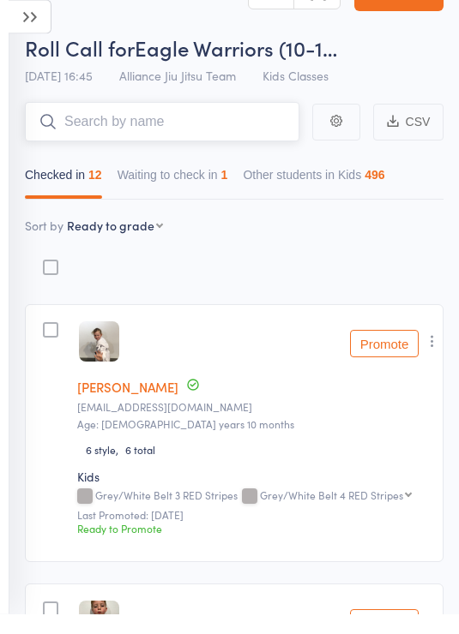
click at [228, 182] on button "Waiting to check in 1" at bounding box center [172, 199] width 111 height 39
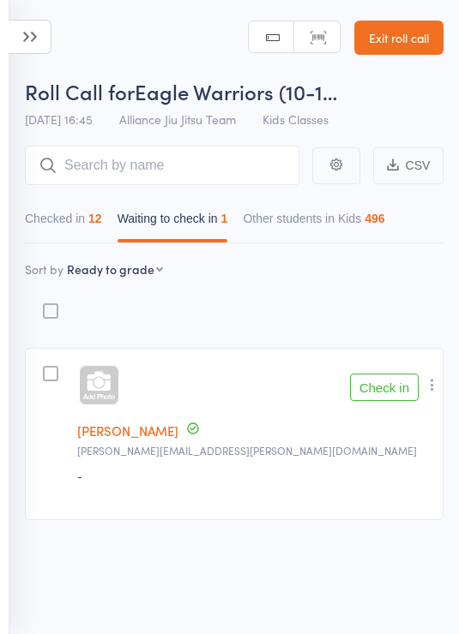
scroll to position [12, 0]
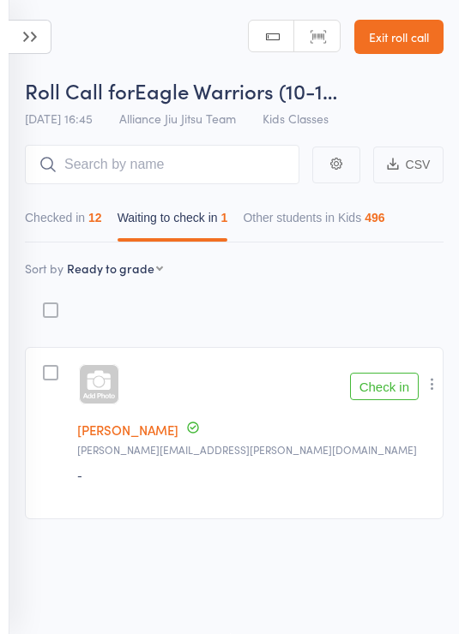
click at [91, 207] on button "Checked in 12" at bounding box center [63, 221] width 77 height 39
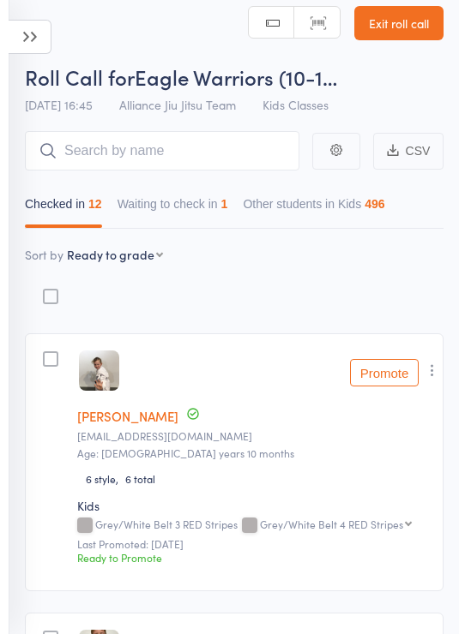
scroll to position [16, 0]
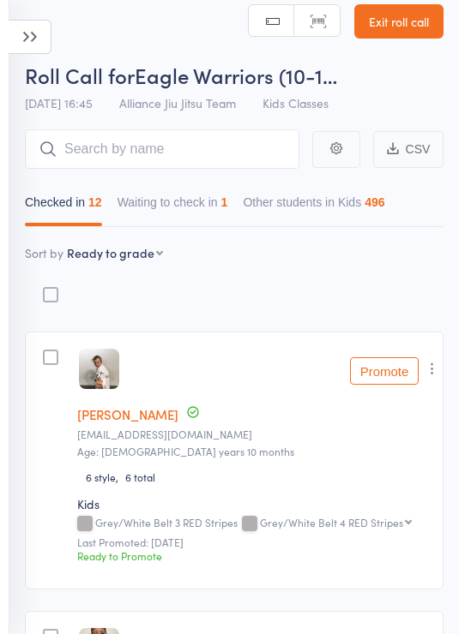
click at [201, 190] on button "Waiting to check in 1" at bounding box center [172, 206] width 111 height 39
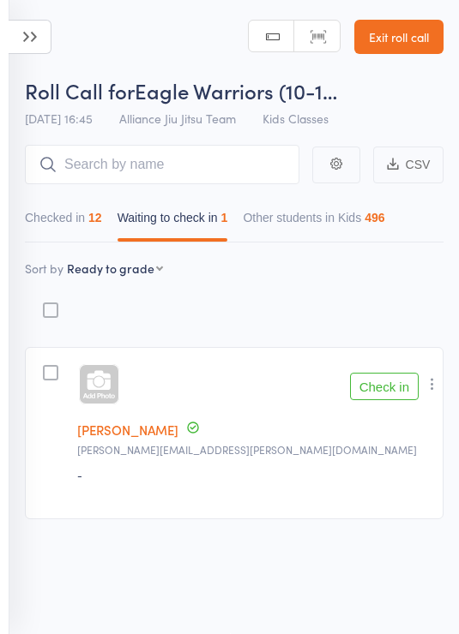
scroll to position [12, 0]
click at [76, 208] on button "Checked in 12" at bounding box center [63, 221] width 77 height 39
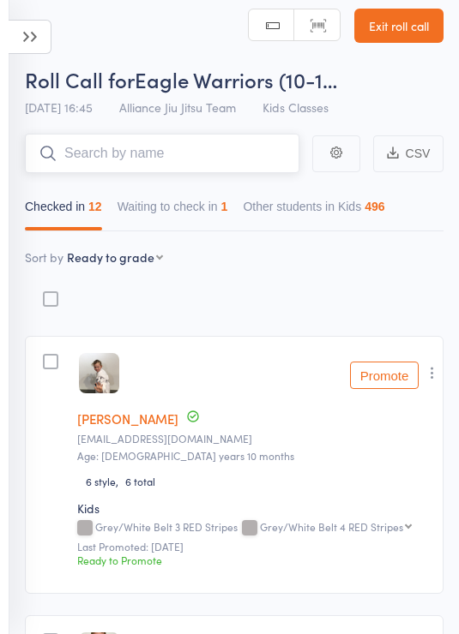
click at [227, 144] on input "search" at bounding box center [162, 153] width 274 height 39
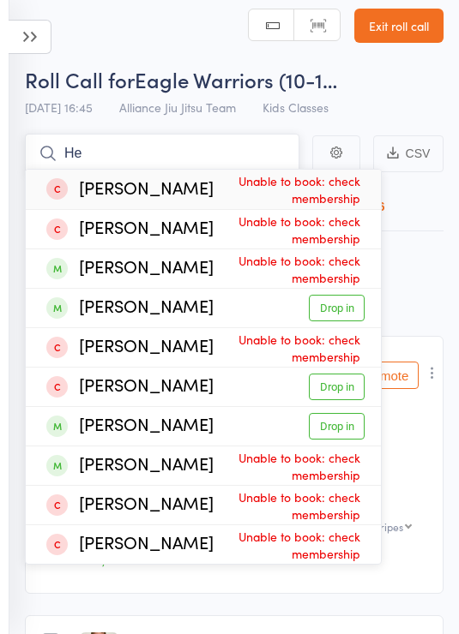
type input "H"
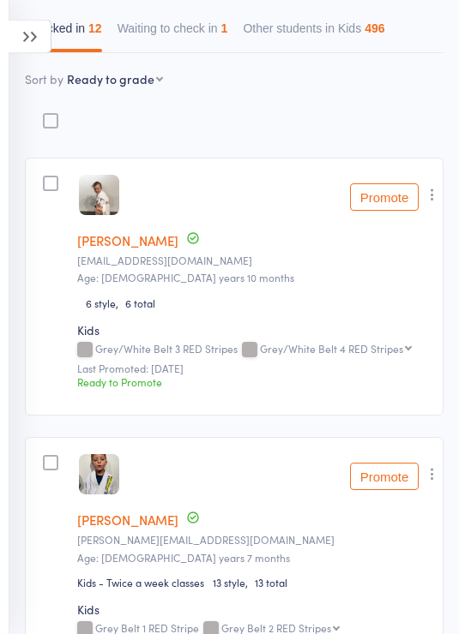
scroll to position [0, 0]
